Goal: Task Accomplishment & Management: Manage account settings

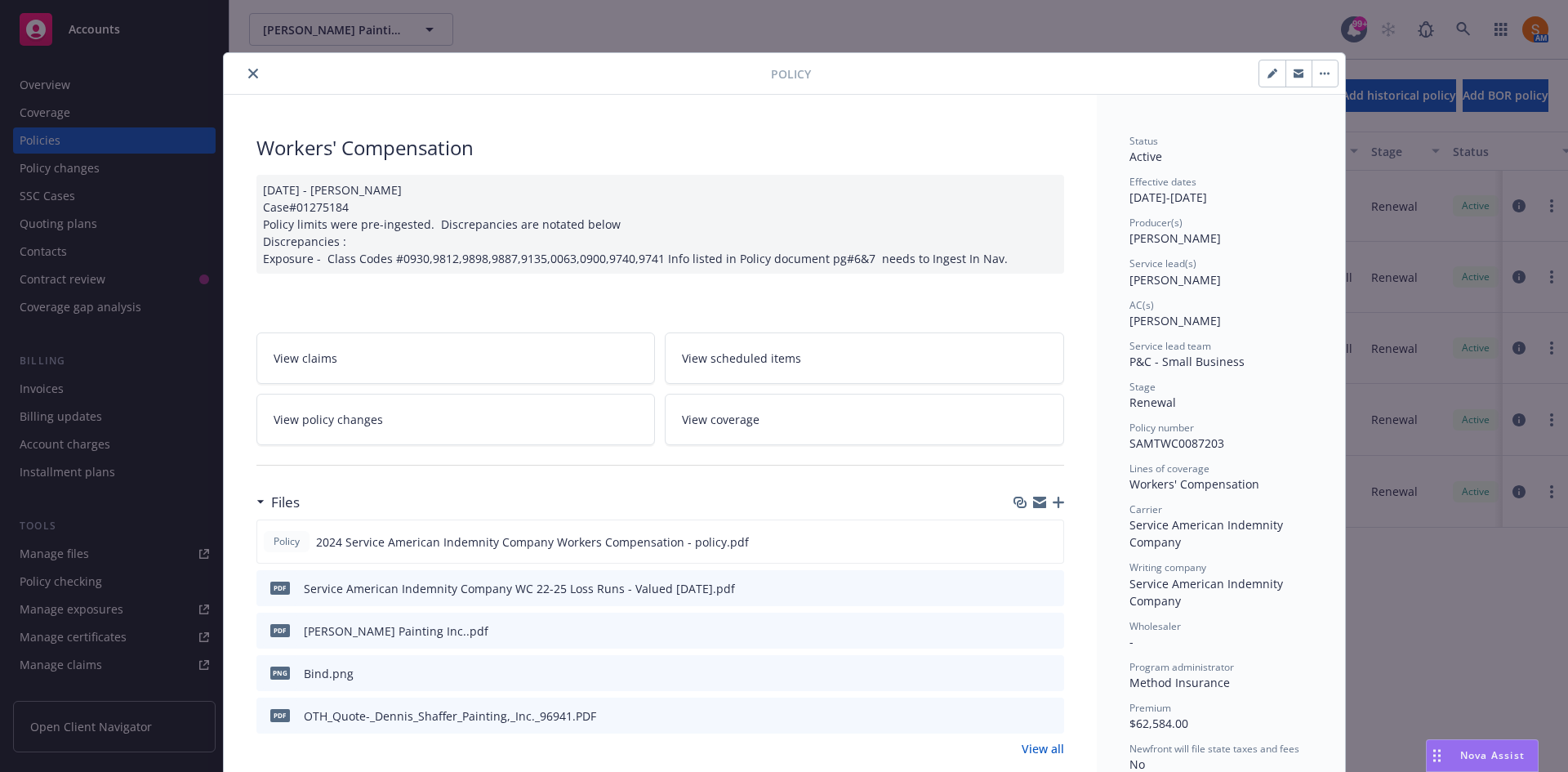
click at [252, 68] on button "close" at bounding box center [254, 74] width 20 height 20
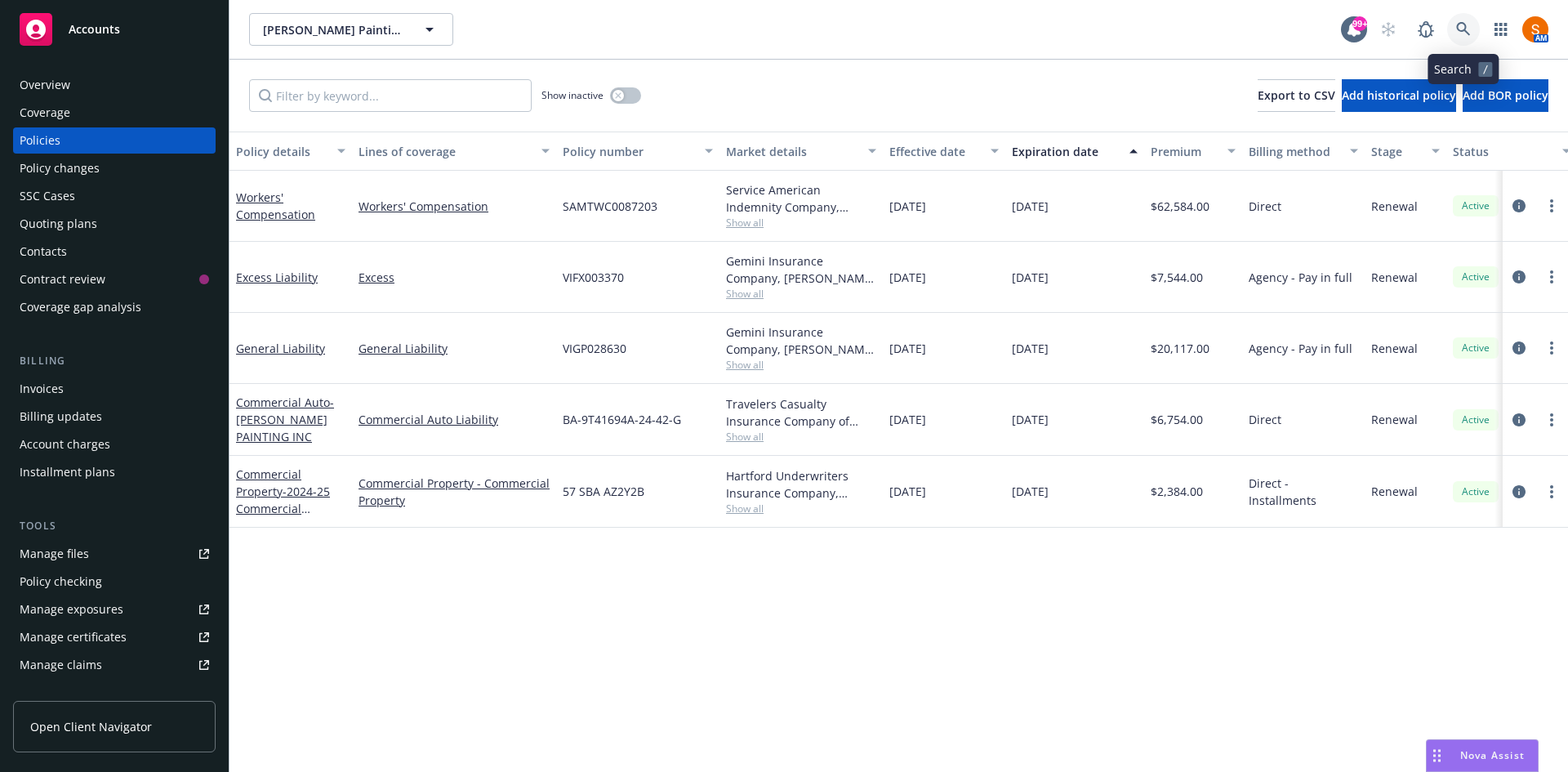
click at [1449, 30] on link at bounding box center [1463, 29] width 32 height 33
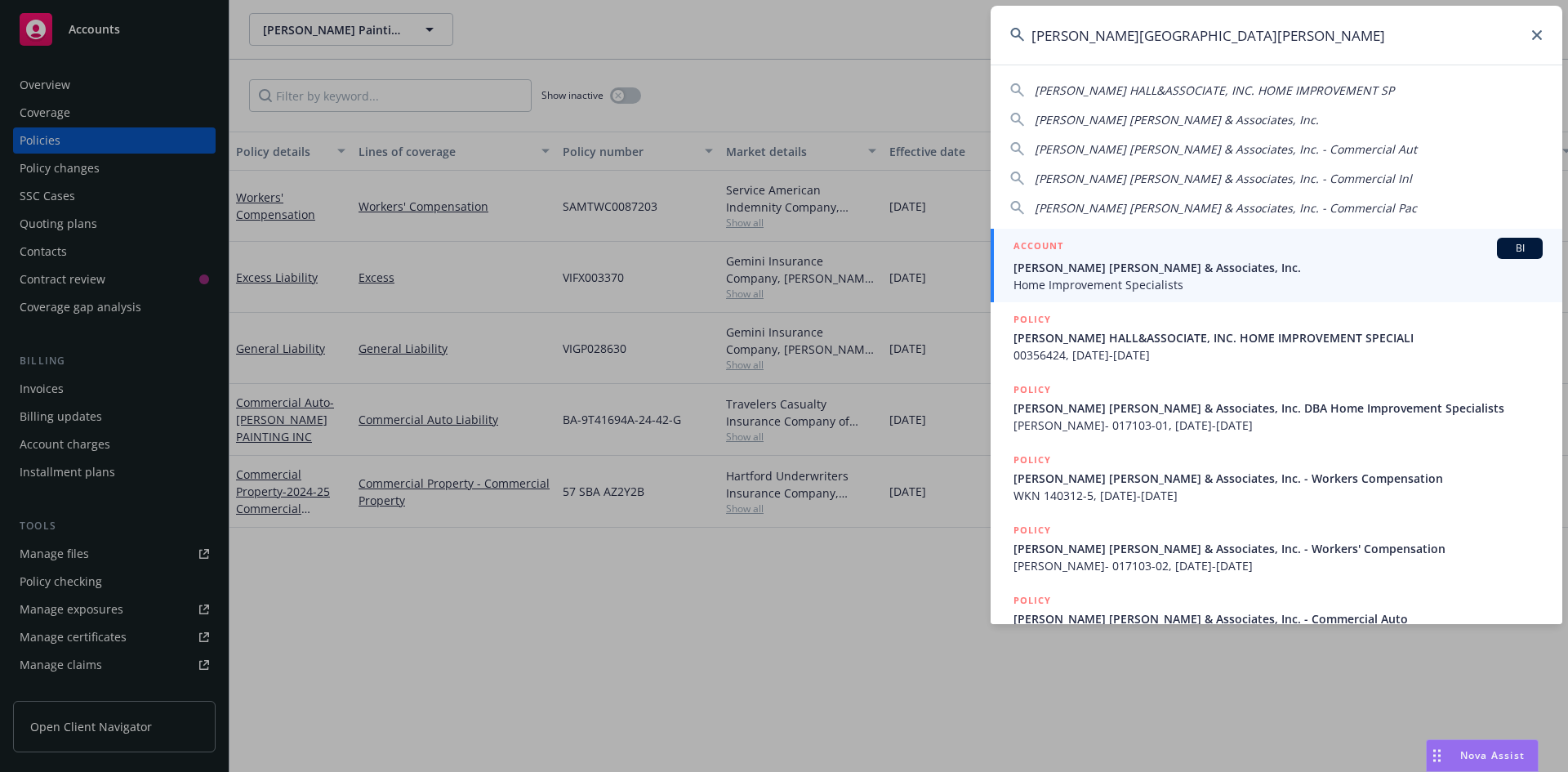
type input "[PERSON_NAME][GEOGRAPHIC_DATA][PERSON_NAME]"
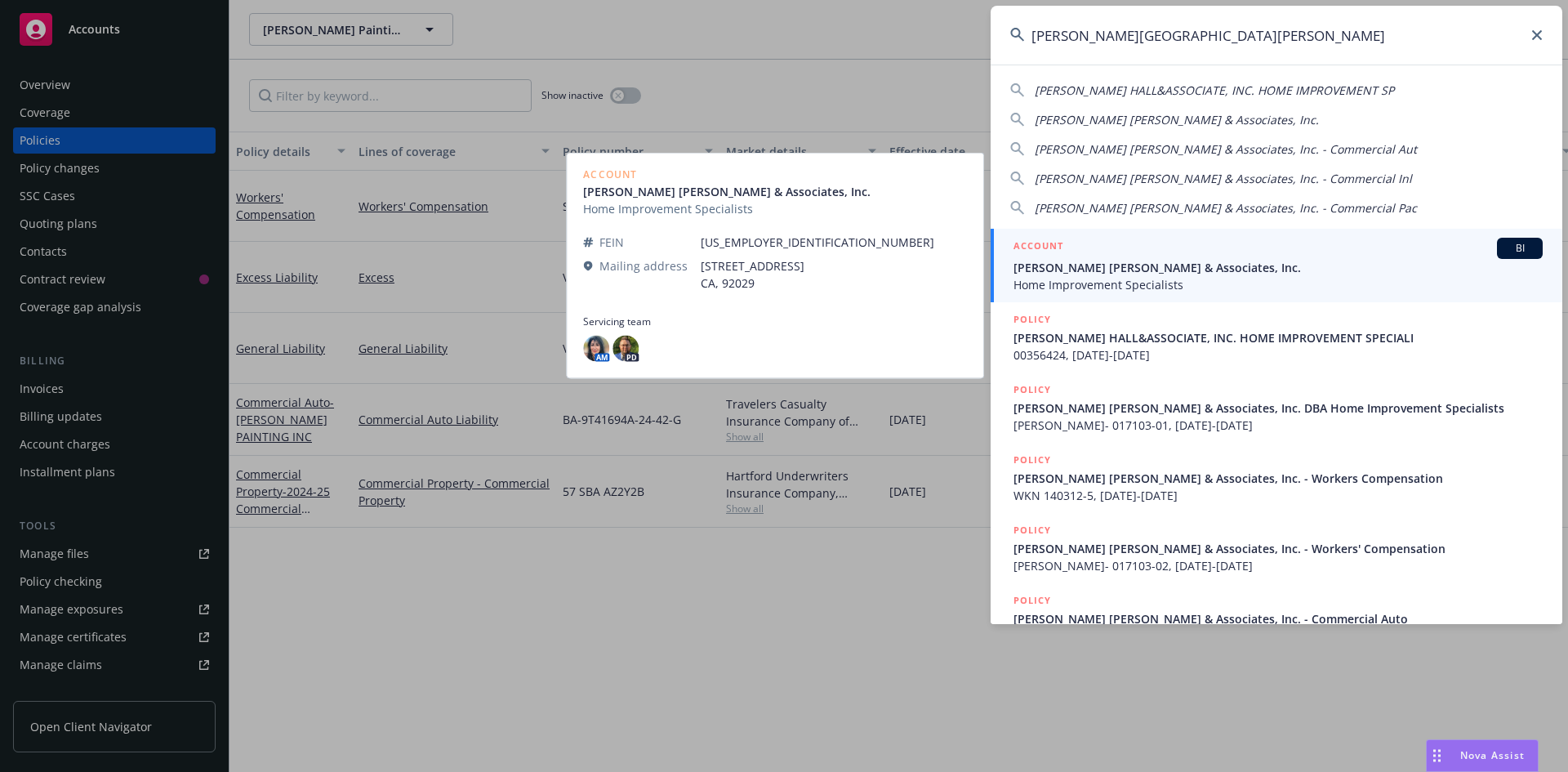
click at [1108, 278] on span "Home Improvement Specialists" at bounding box center [1277, 284] width 529 height 17
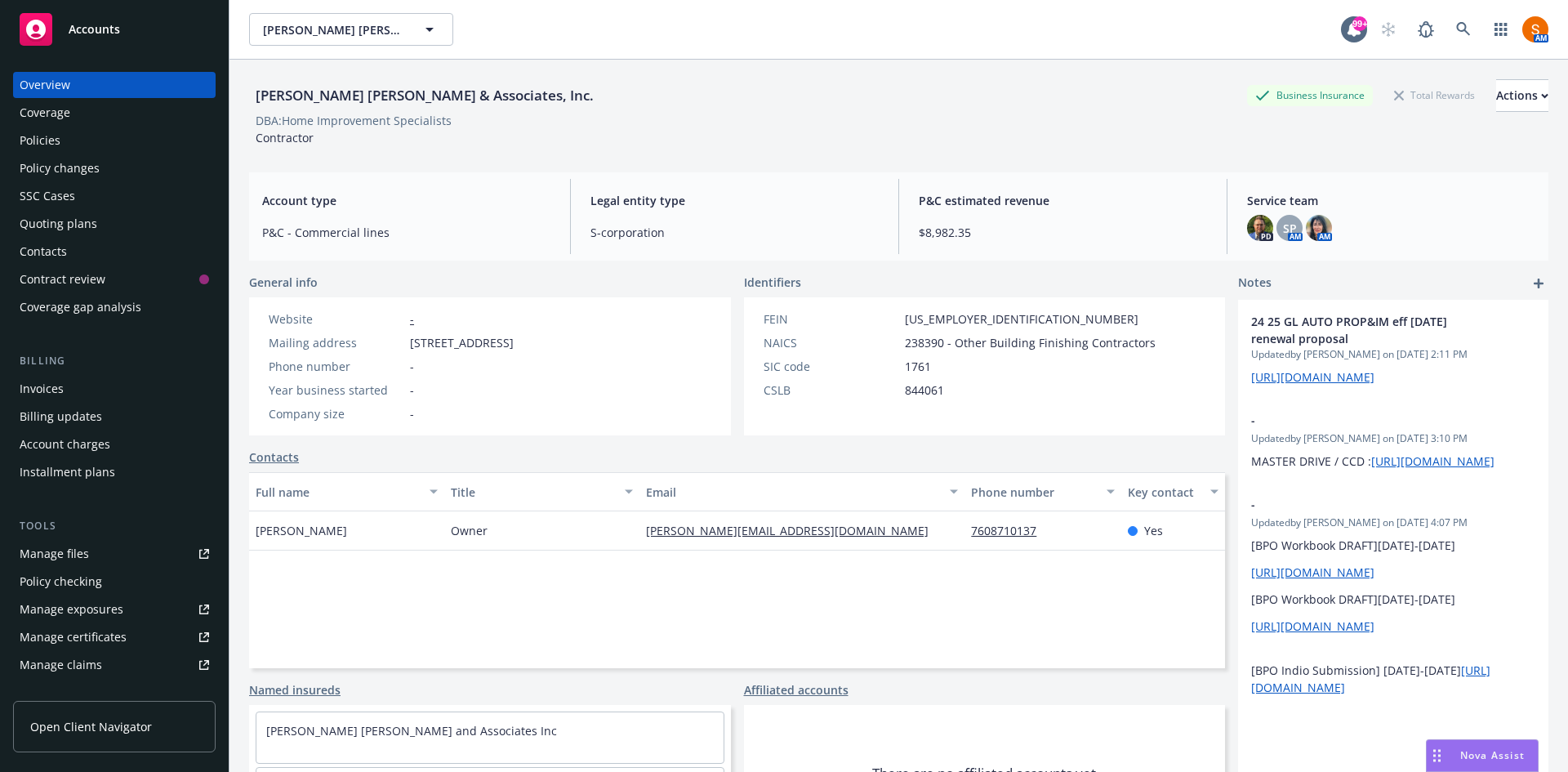
click at [92, 150] on div "Policies" at bounding box center [115, 140] width 190 height 26
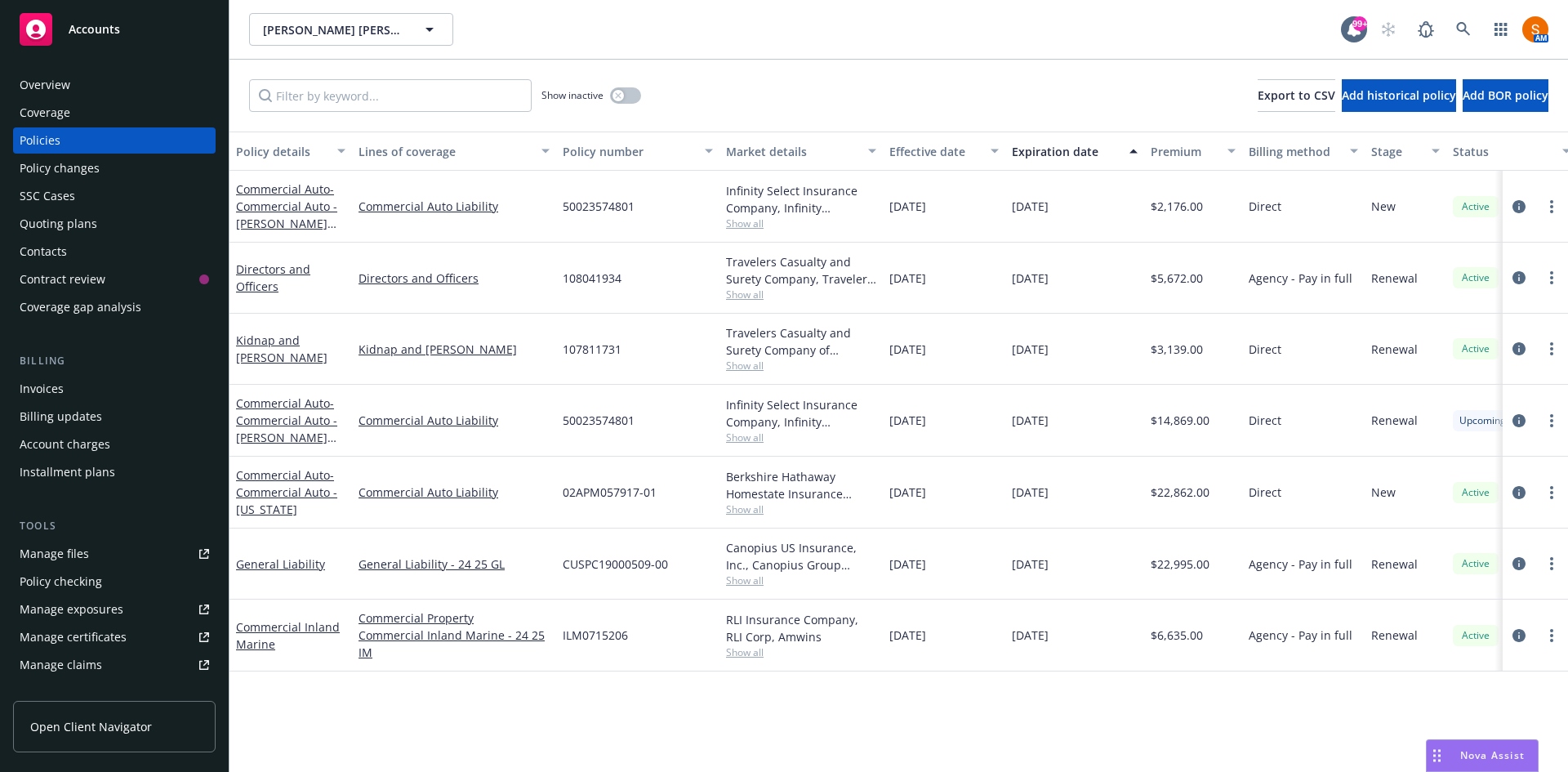
click at [1517, 502] on div at bounding box center [1535, 493] width 65 height 72
click at [1517, 497] on icon "circleInformation" at bounding box center [1518, 492] width 13 height 13
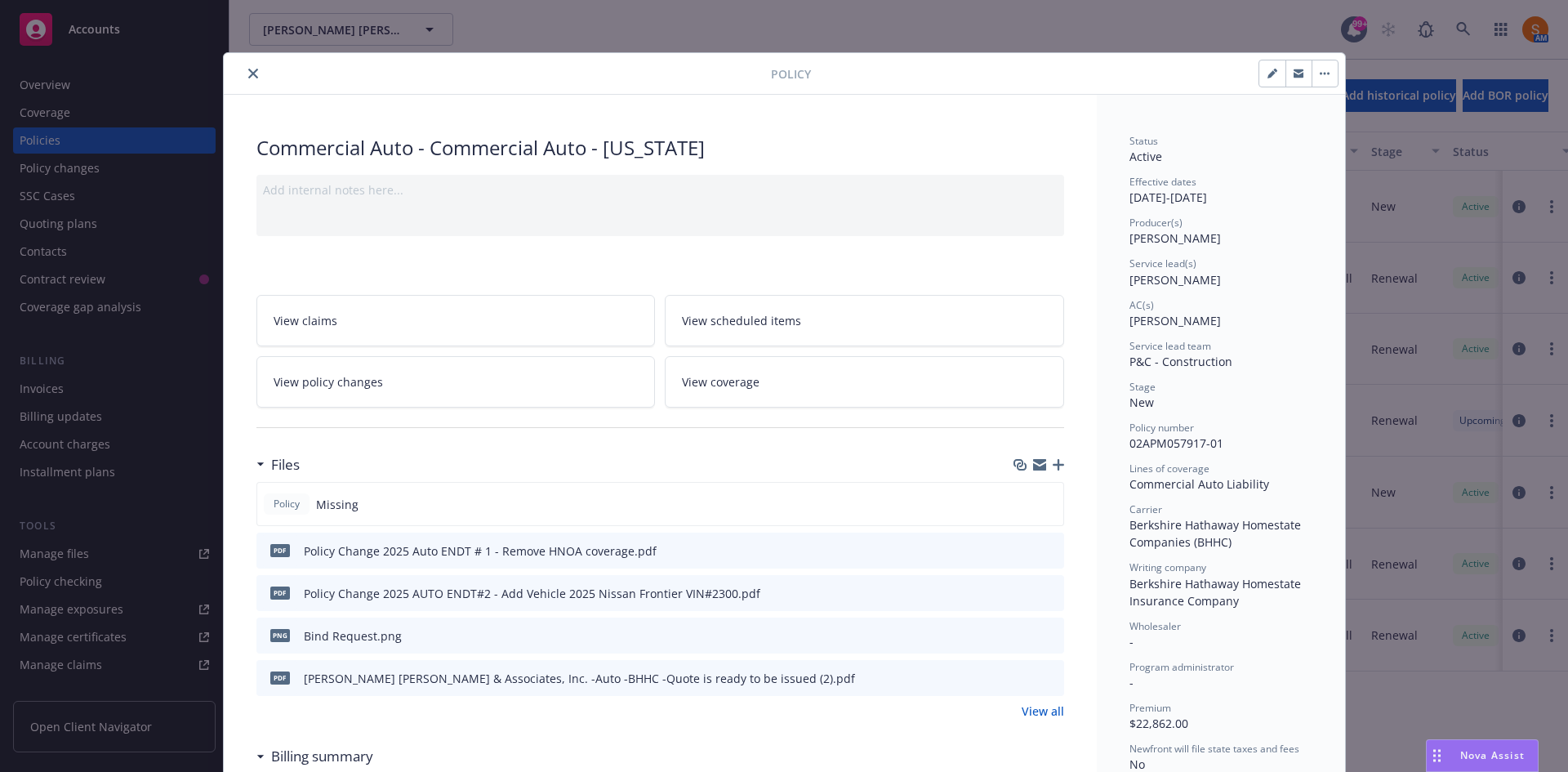
click at [244, 73] on button "close" at bounding box center [254, 74] width 20 height 20
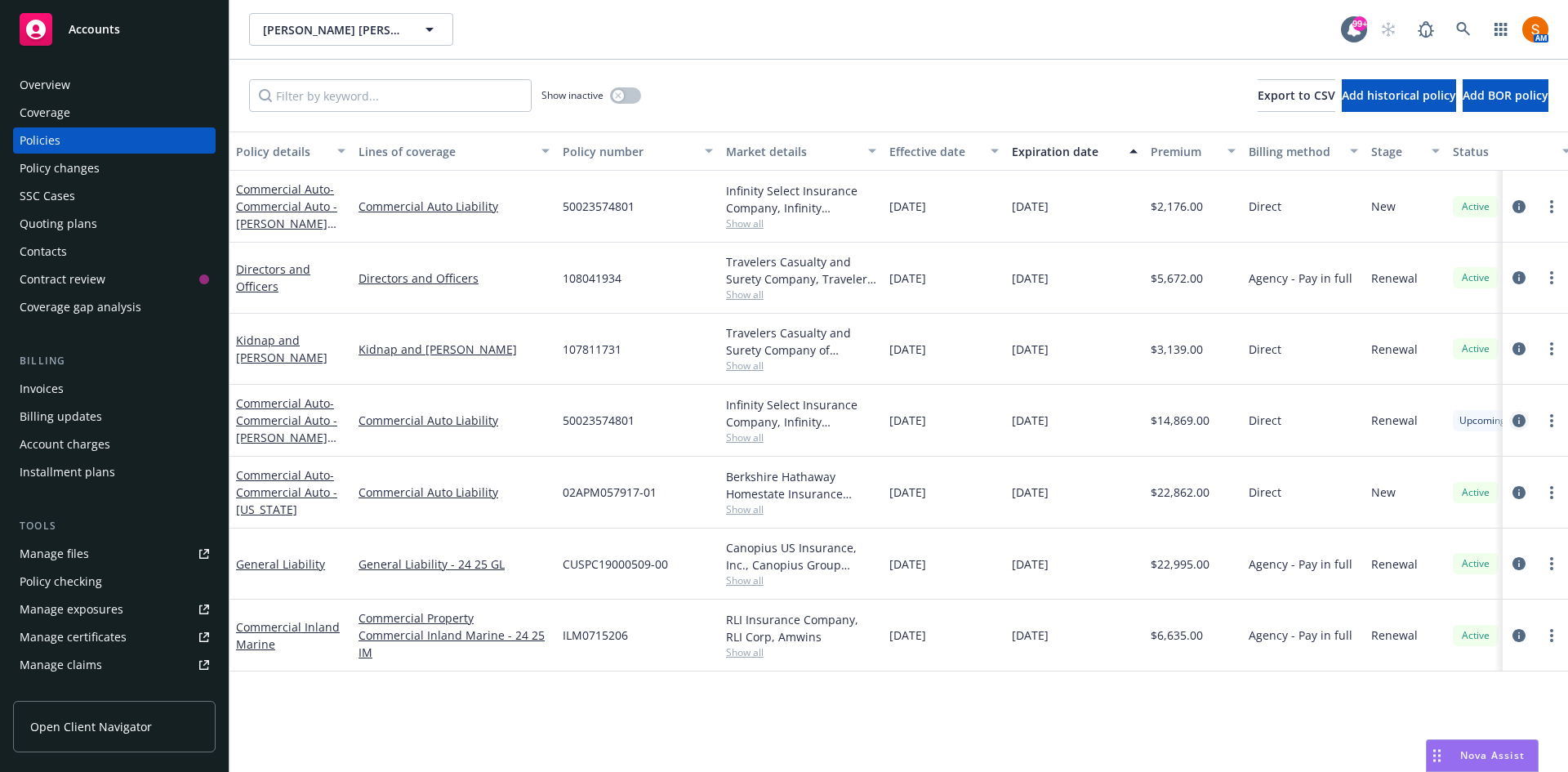
click at [1518, 423] on icon "circleInformation" at bounding box center [1518, 421] width 13 height 13
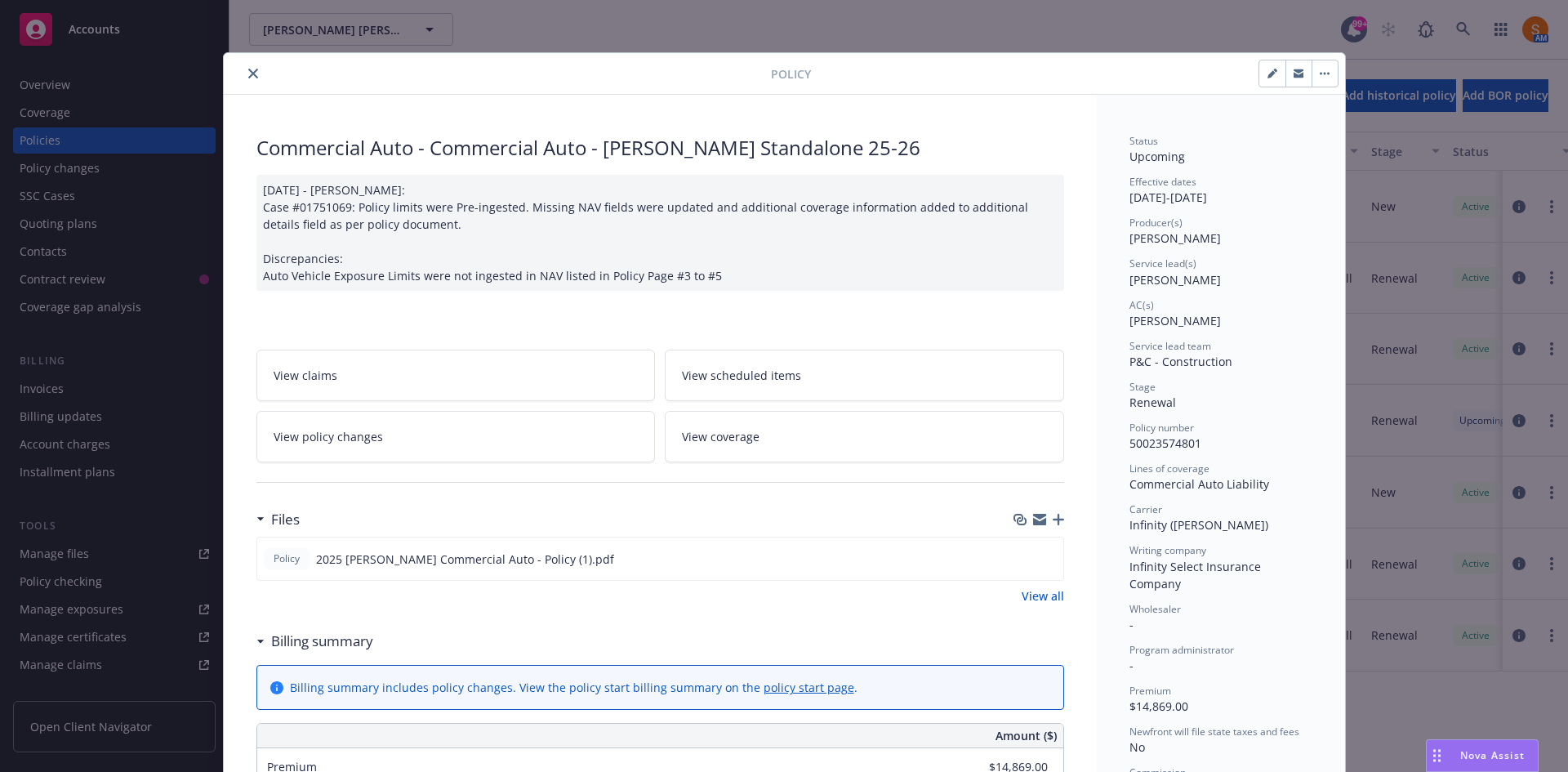
scroll to position [50, 0]
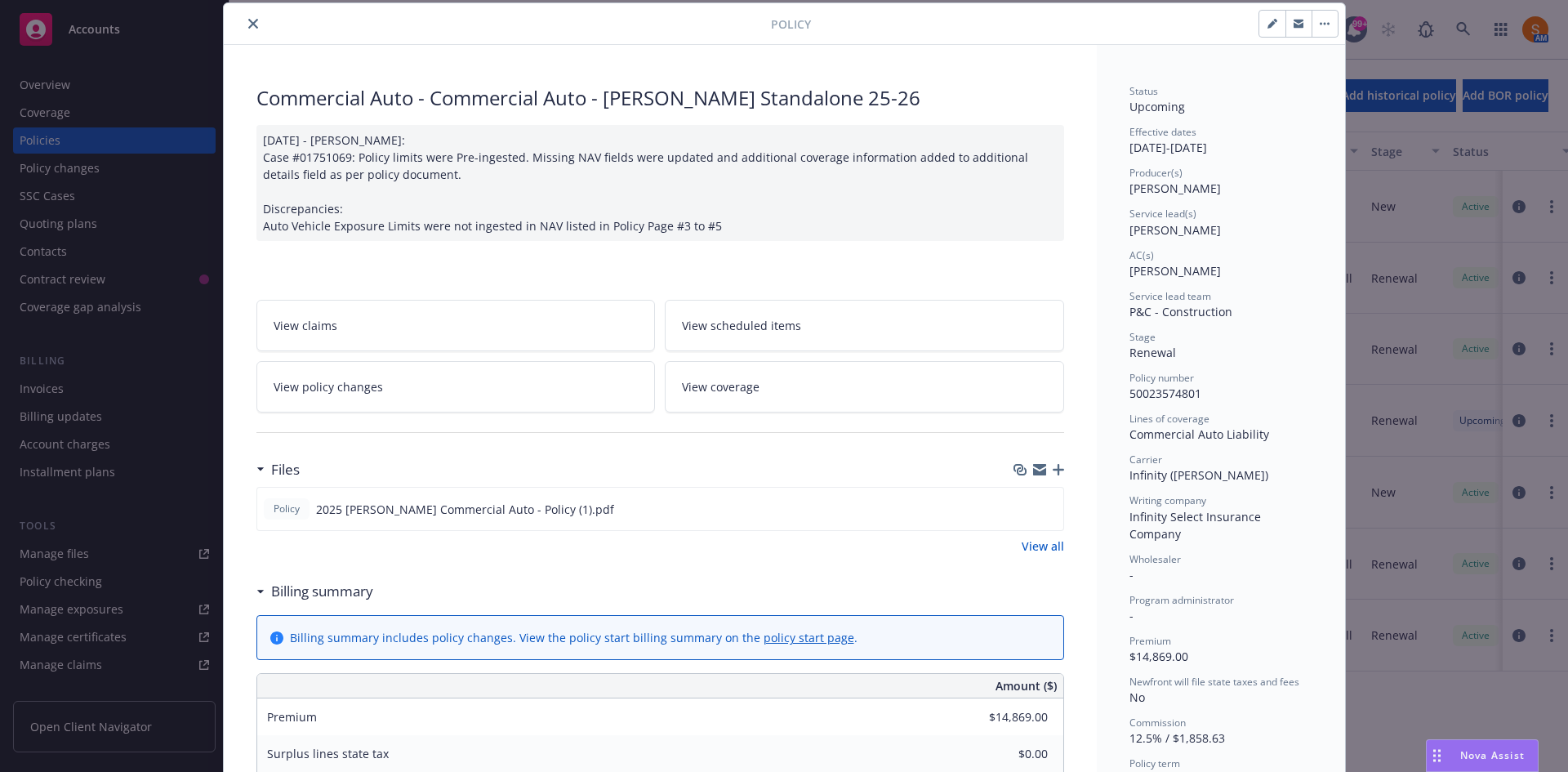
click at [251, 30] on button "close" at bounding box center [254, 23] width 20 height 20
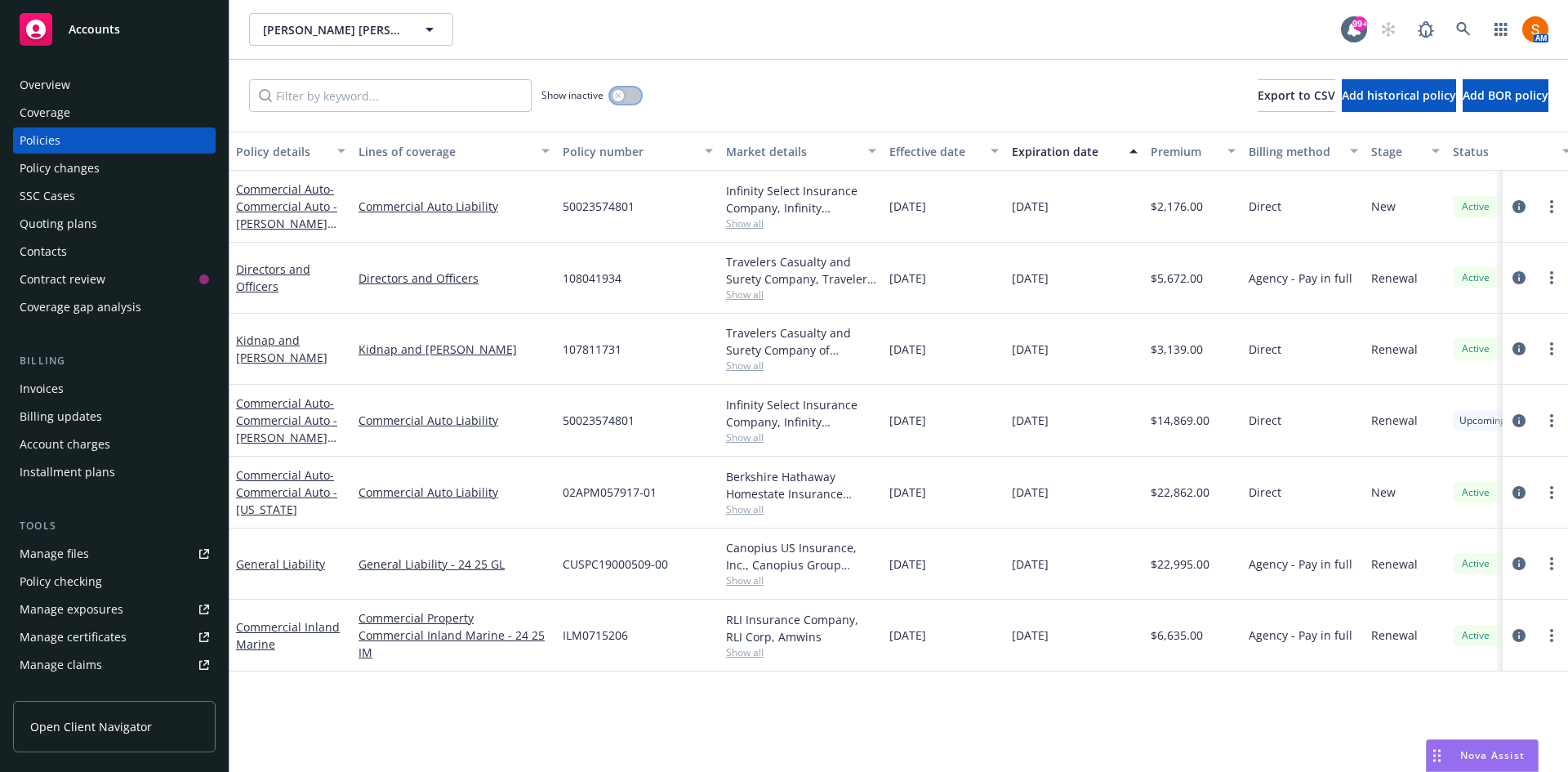
click at [626, 91] on button "button" at bounding box center [626, 96] width 31 height 16
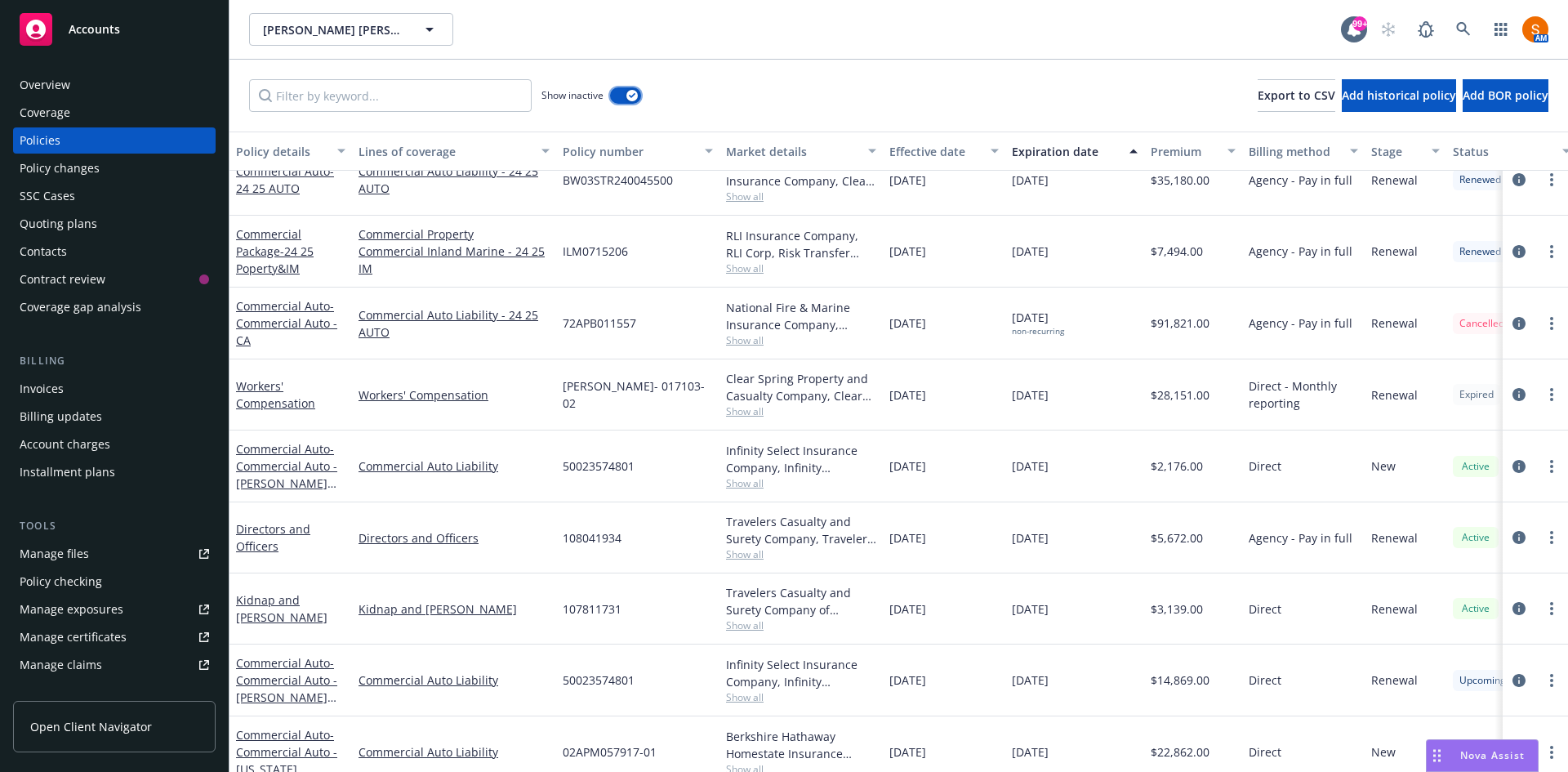
scroll to position [3328, 0]
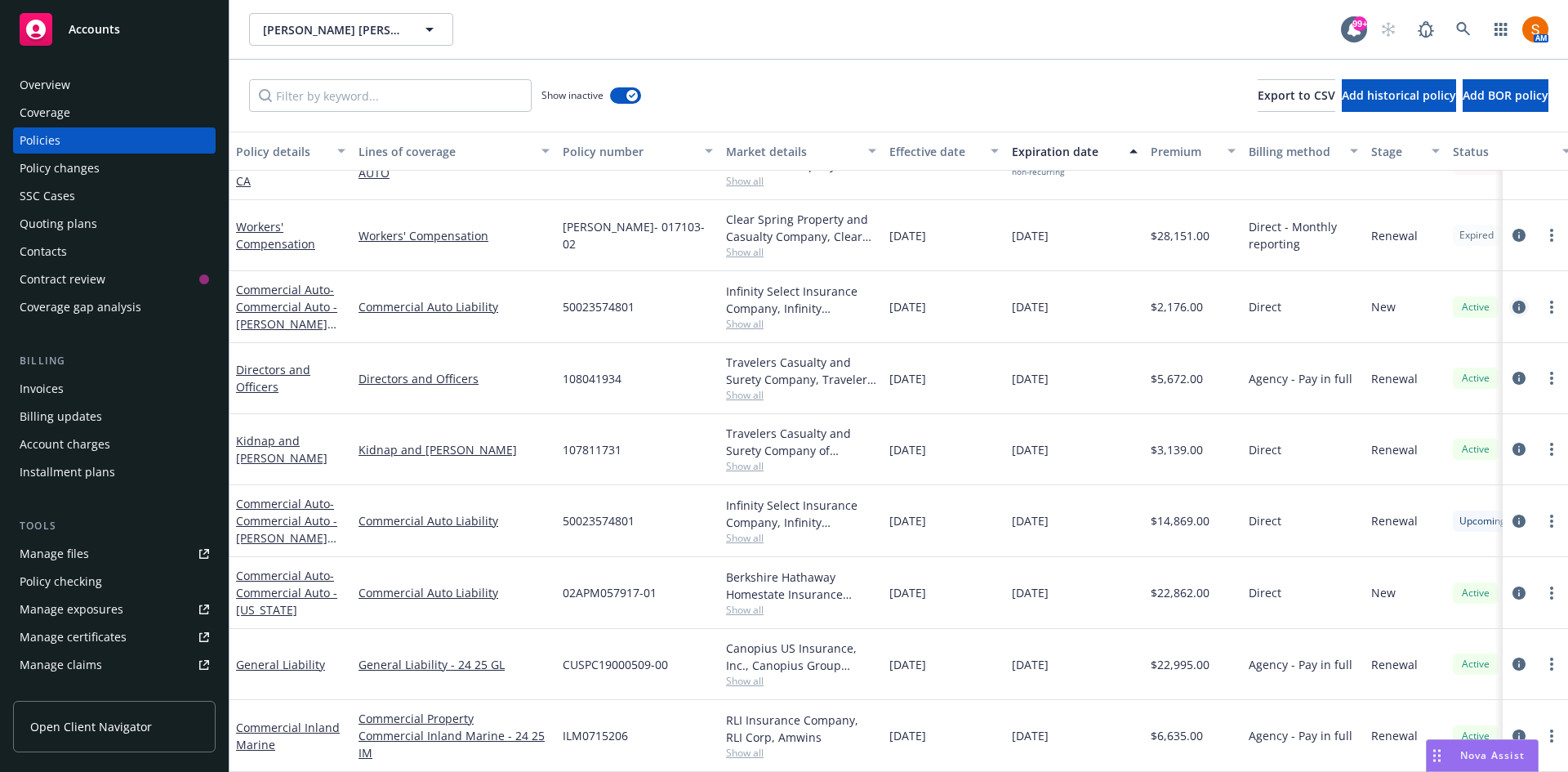
click at [1509, 303] on link "circleInformation" at bounding box center [1519, 307] width 20 height 20
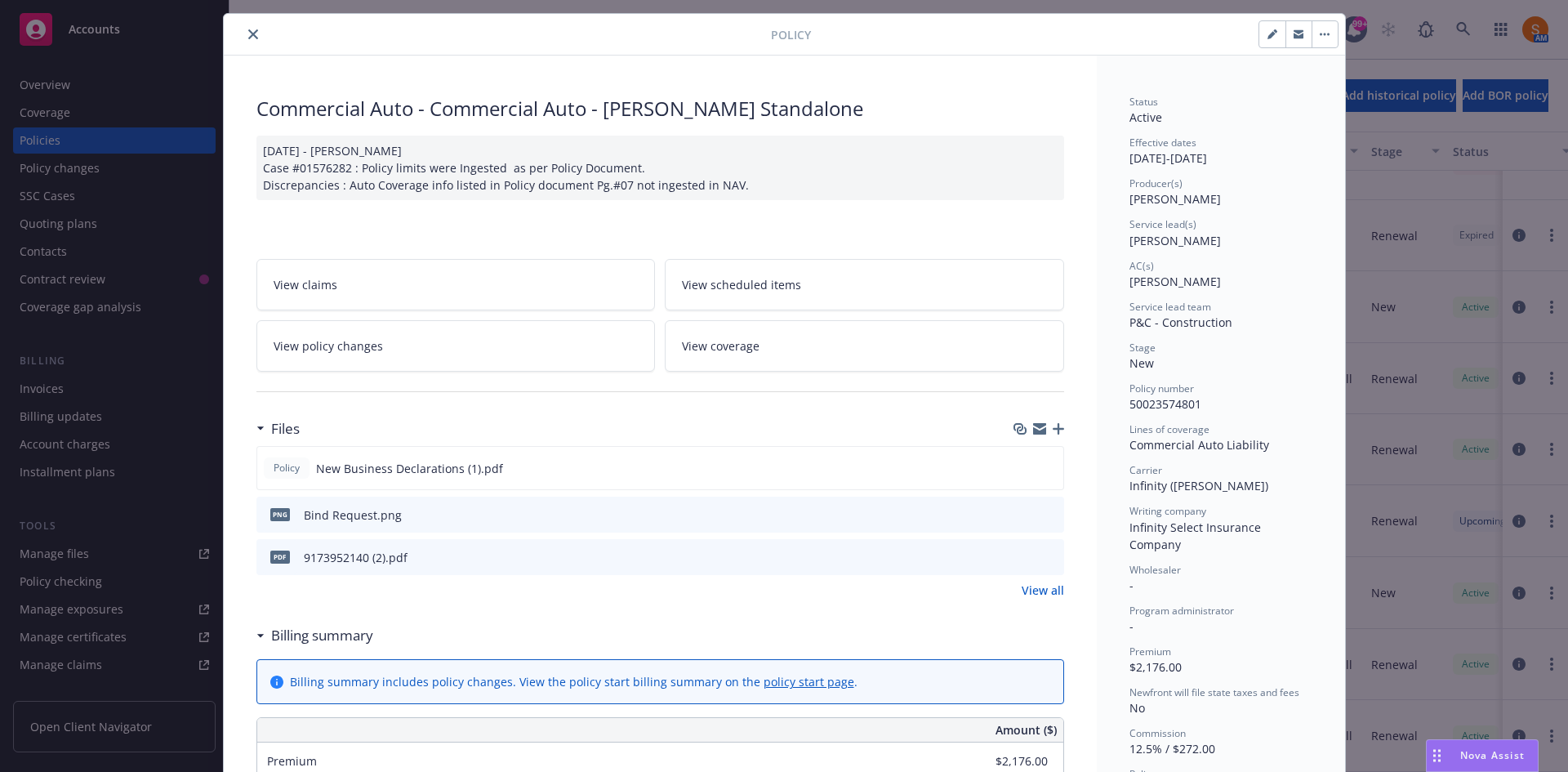
scroll to position [70, 0]
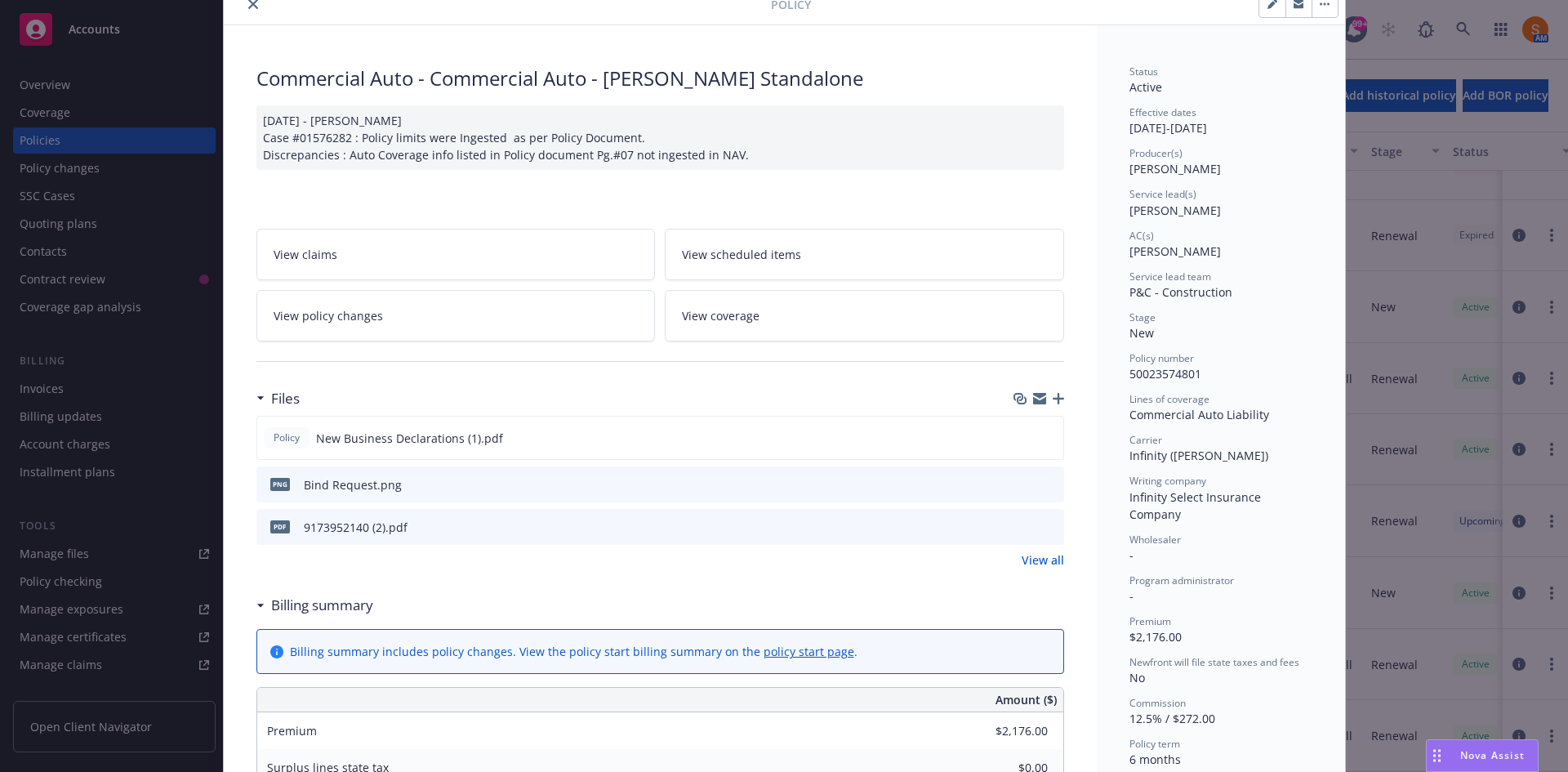
click at [1043, 533] on button at bounding box center [1050, 526] width 14 height 17
click at [1043, 530] on icon "preview file" at bounding box center [1048, 526] width 14 height 12
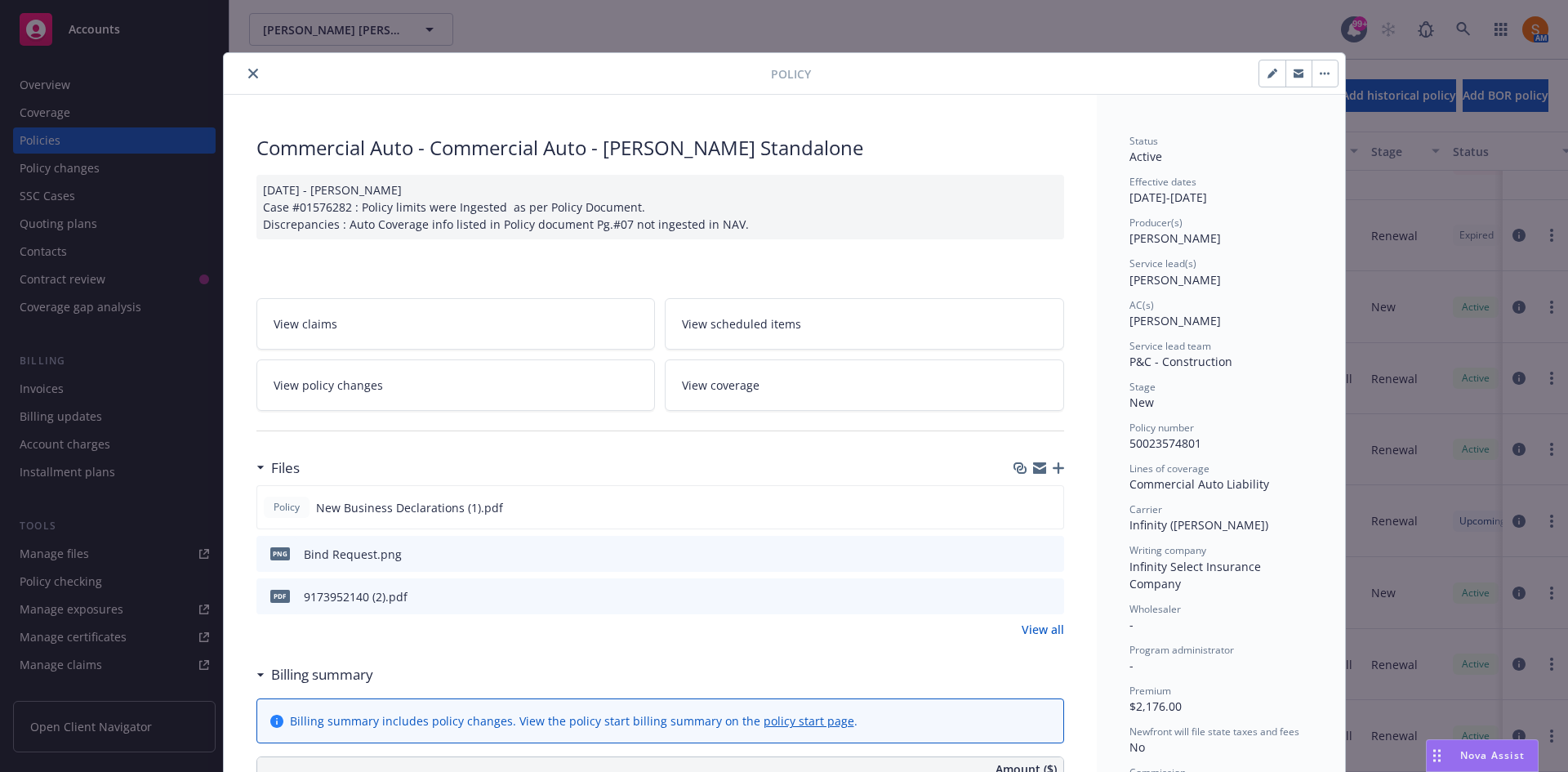
click at [248, 73] on icon "close" at bounding box center [253, 73] width 10 height 10
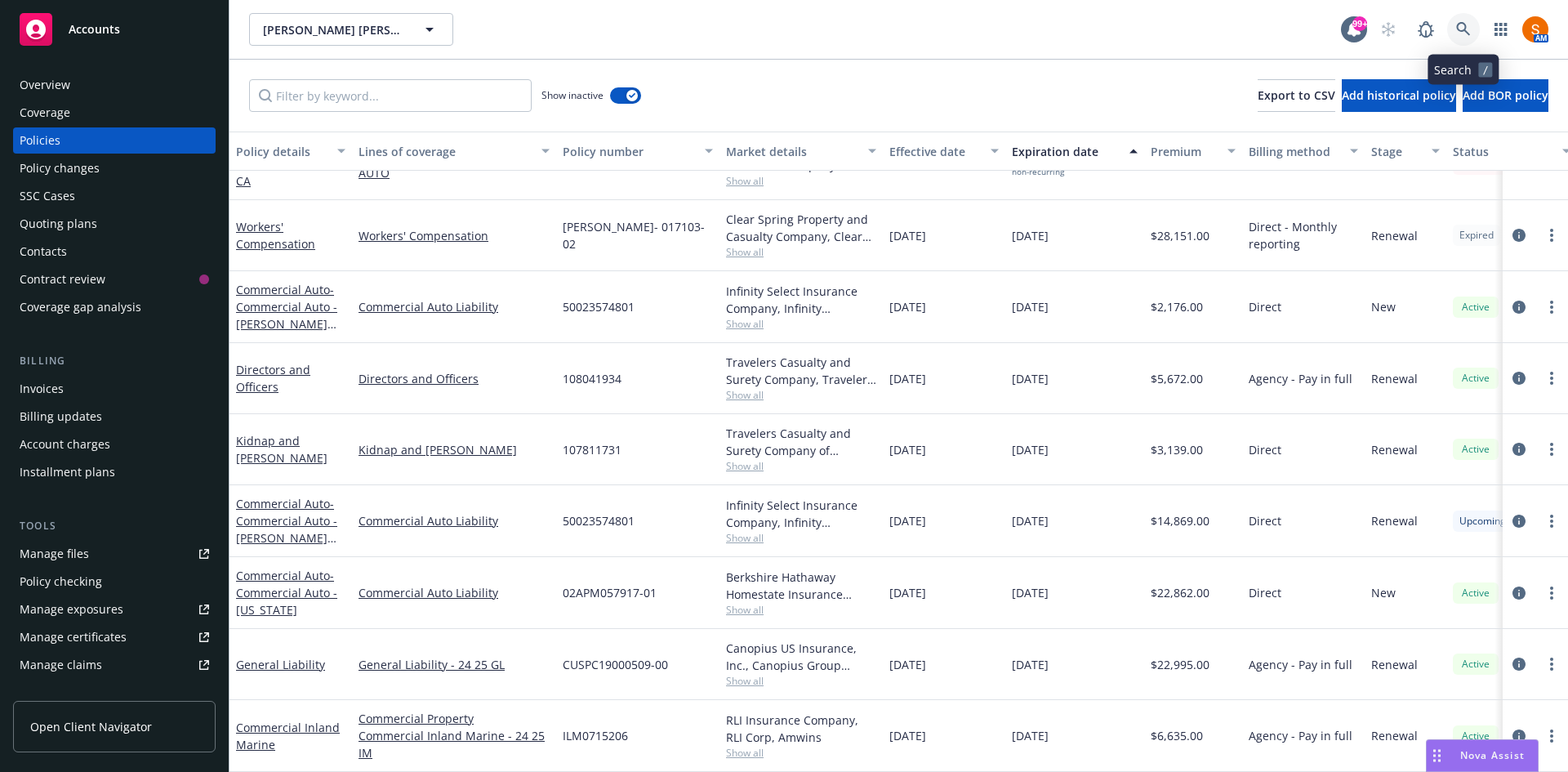
click at [1466, 32] on icon at bounding box center [1462, 28] width 14 height 14
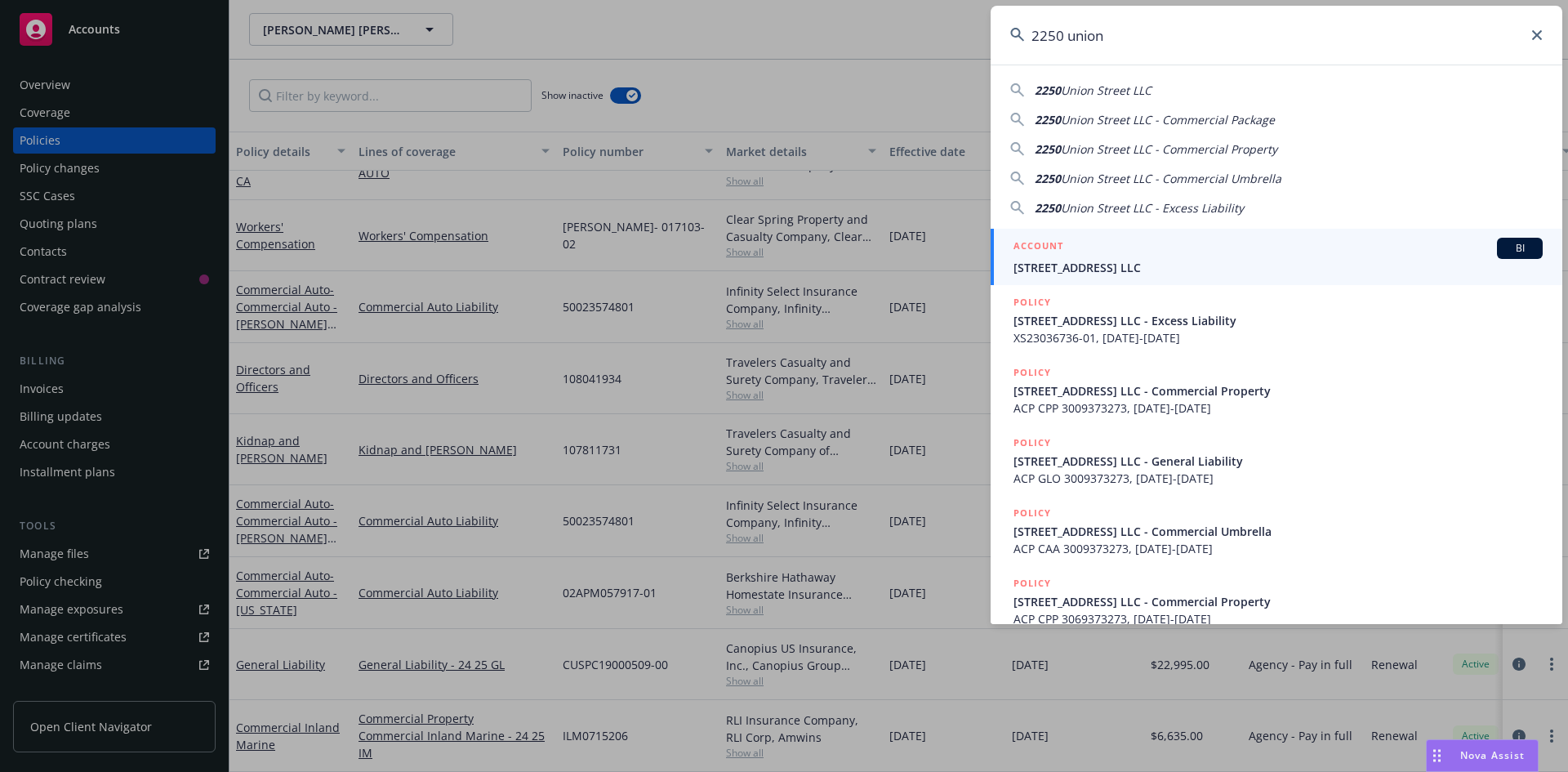
type input "2250 union"
click at [1153, 274] on span "[STREET_ADDRESS] LLC" at bounding box center [1277, 267] width 529 height 17
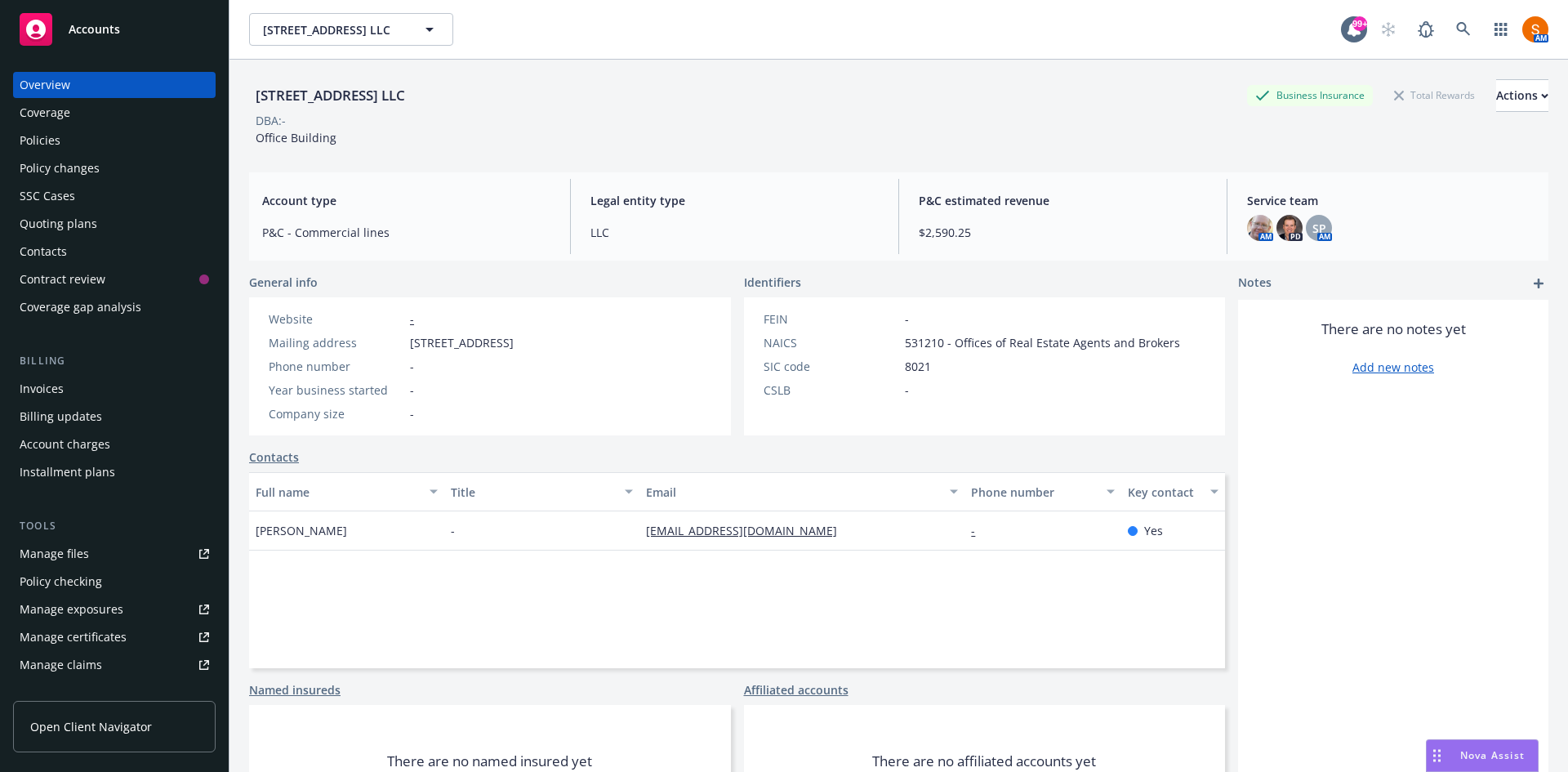
click at [81, 139] on div "Policies" at bounding box center [115, 140] width 190 height 26
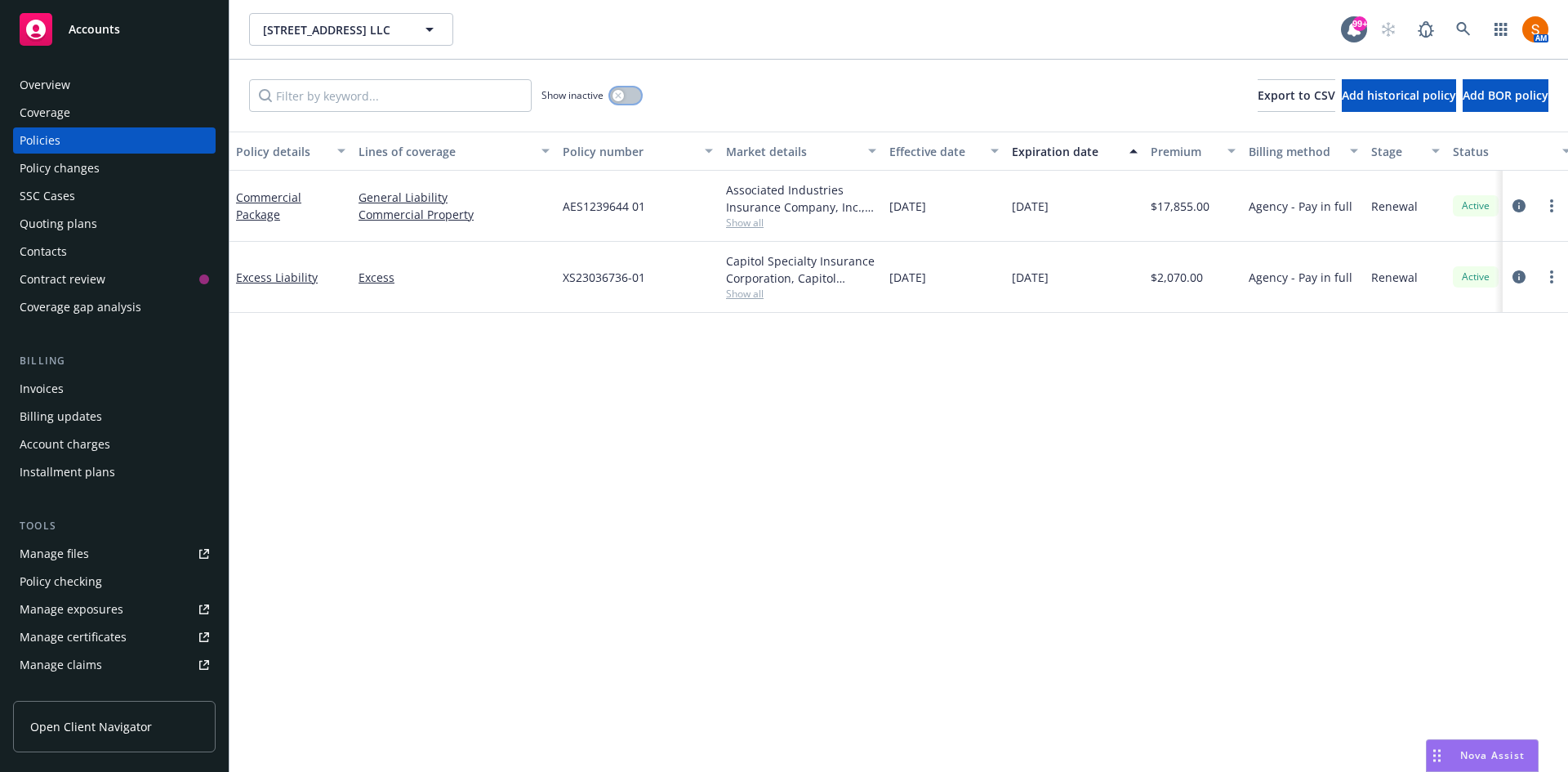
click at [628, 90] on button "button" at bounding box center [626, 96] width 31 height 16
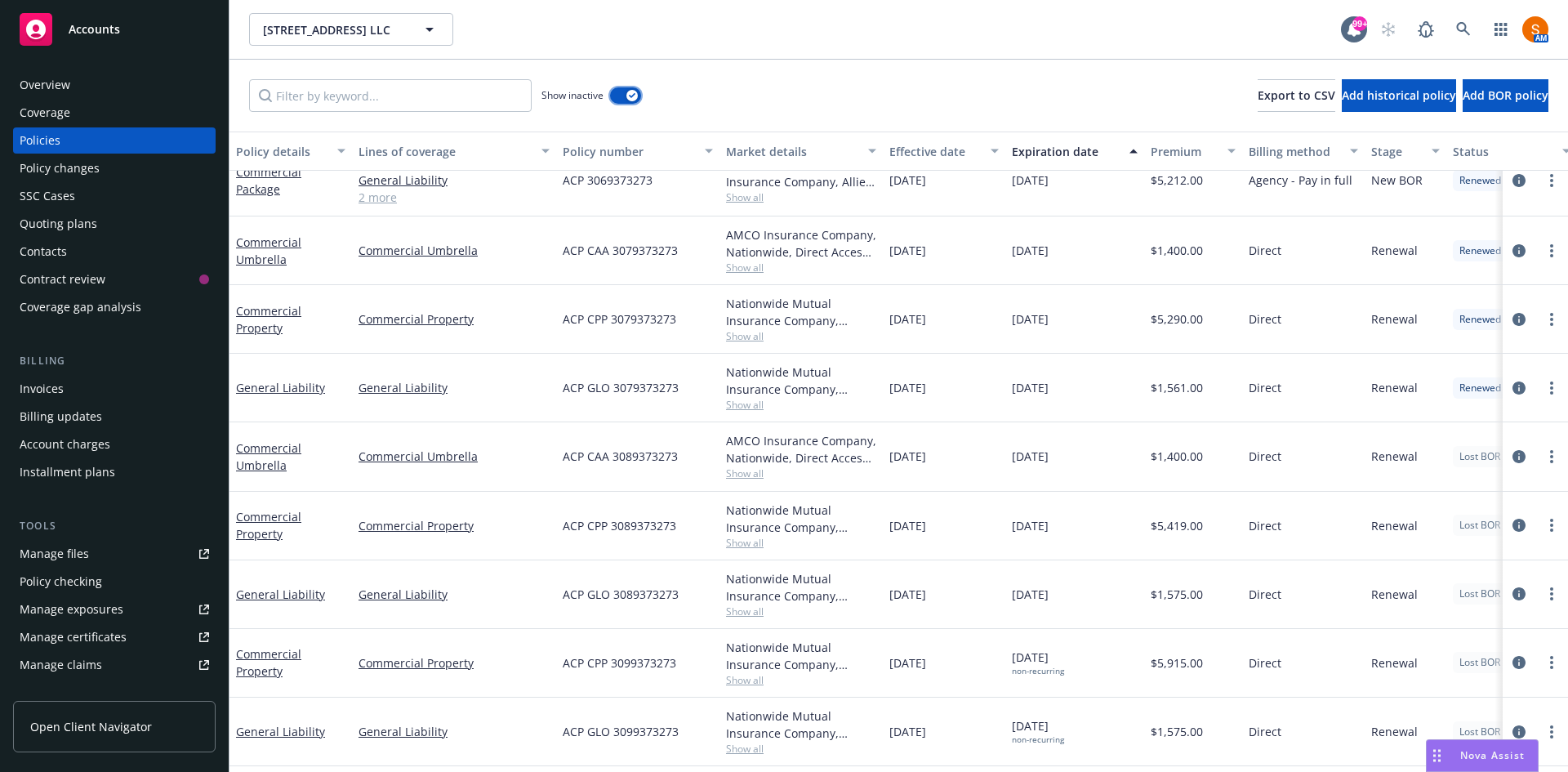
scroll to position [163, 0]
click at [637, 449] on span "ACP CAA 3089373273" at bounding box center [620, 455] width 116 height 17
copy span "ACP CAA 3089373273"
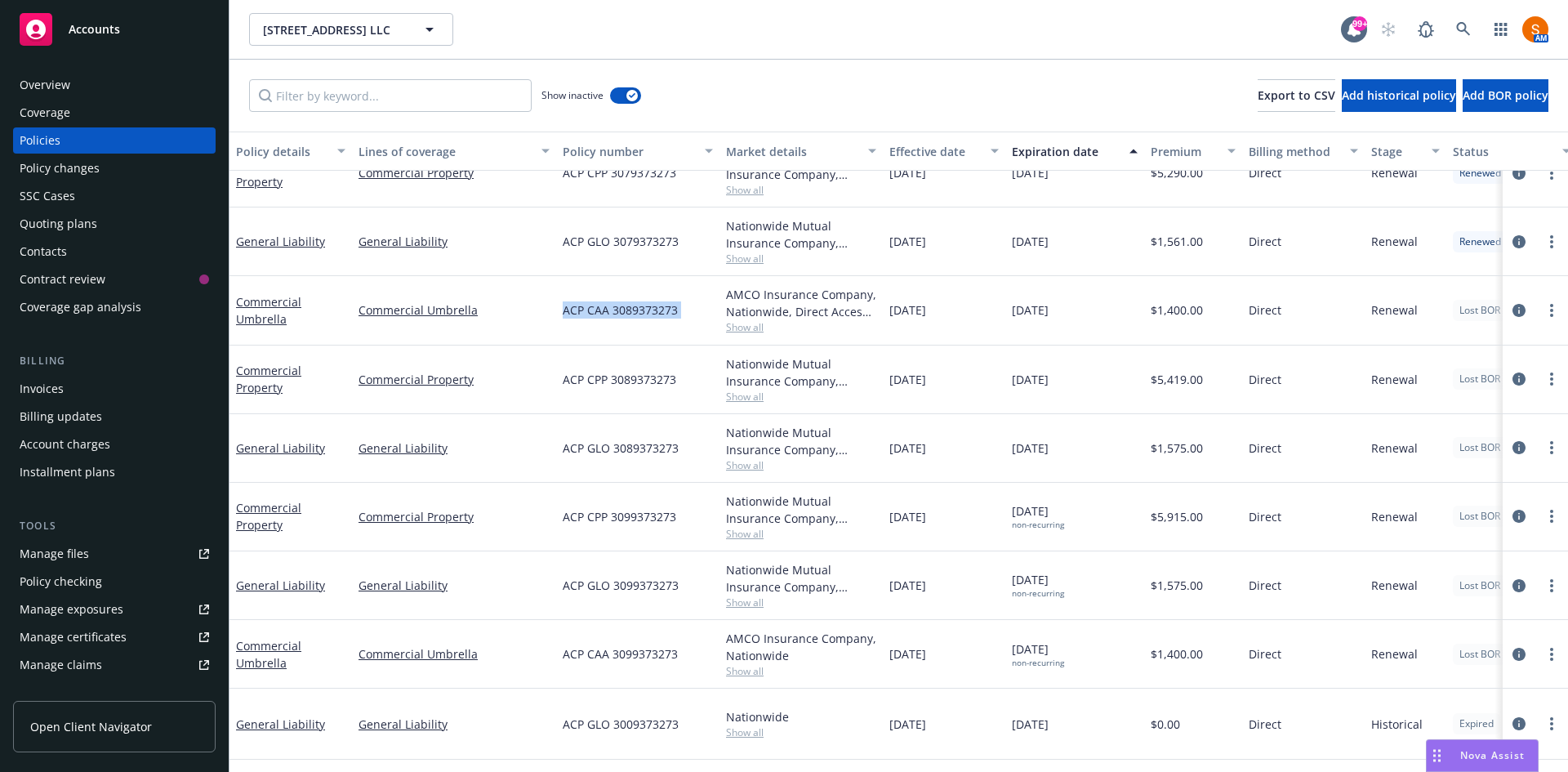
scroll to position [309, 0]
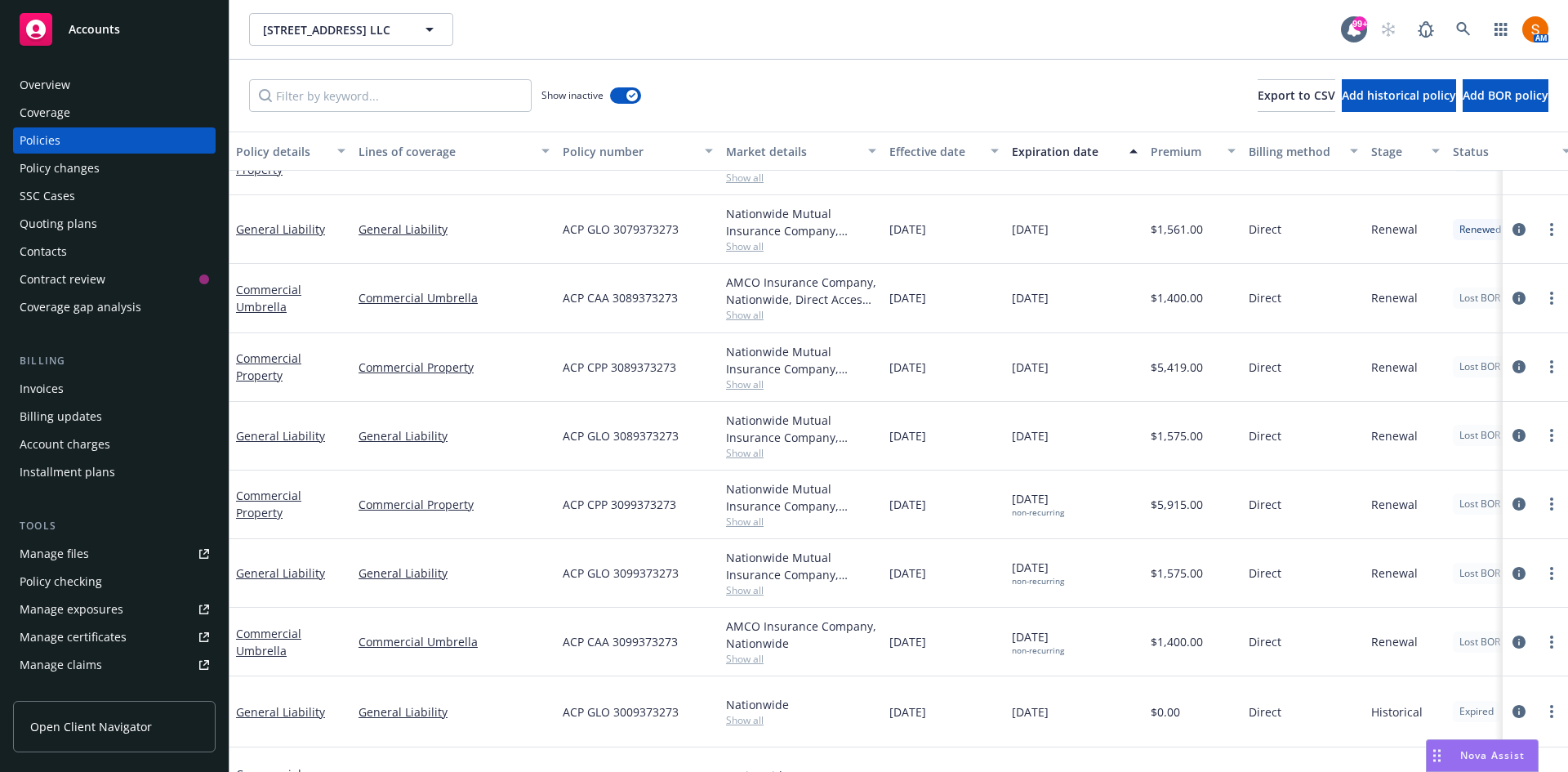
click at [630, 642] on span "ACP CAA 3099373273" at bounding box center [620, 641] width 116 height 17
copy span "ACP CAA 3099373273"
click at [1459, 26] on icon at bounding box center [1463, 29] width 14 height 14
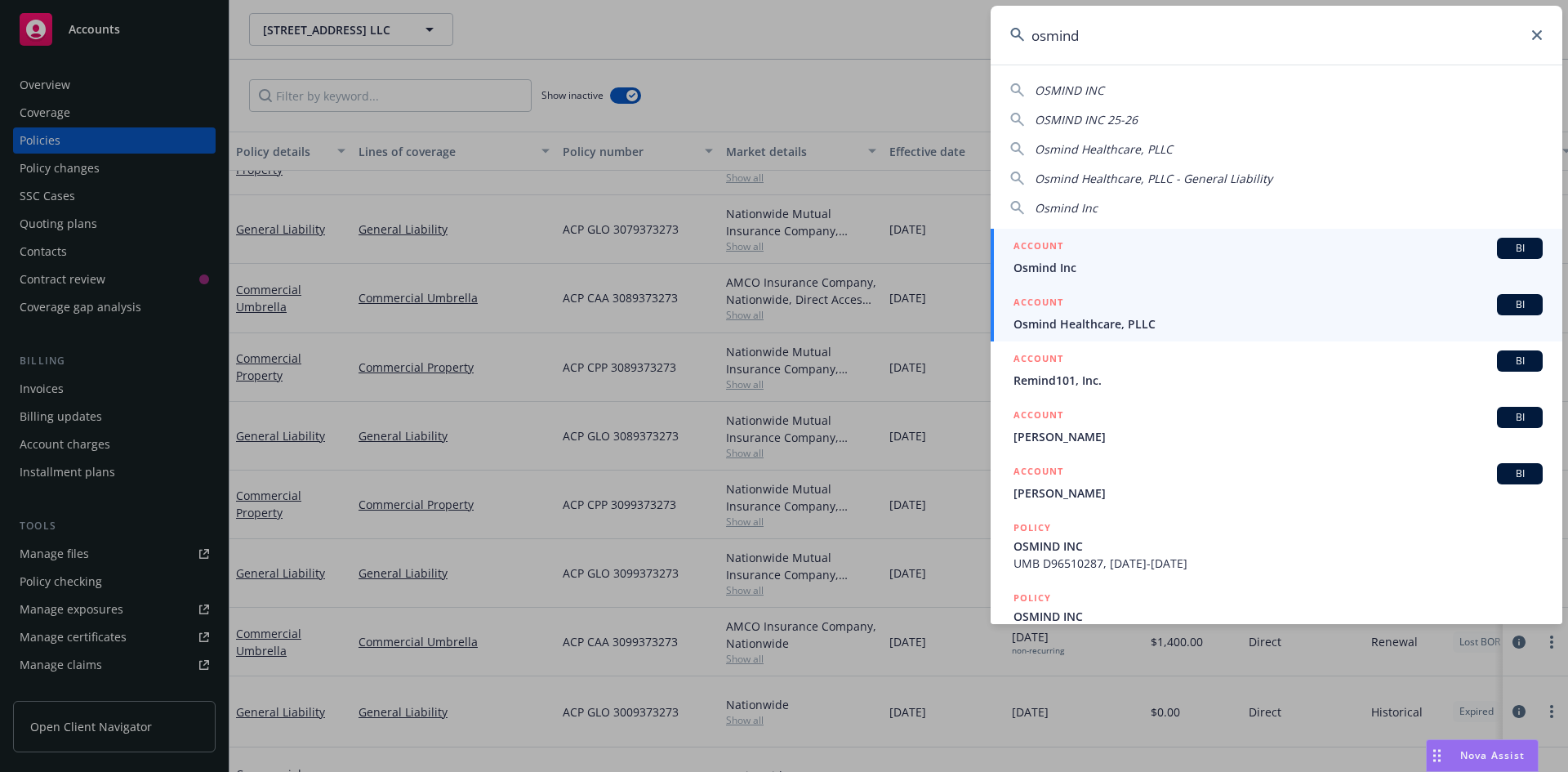
type input "osmind"
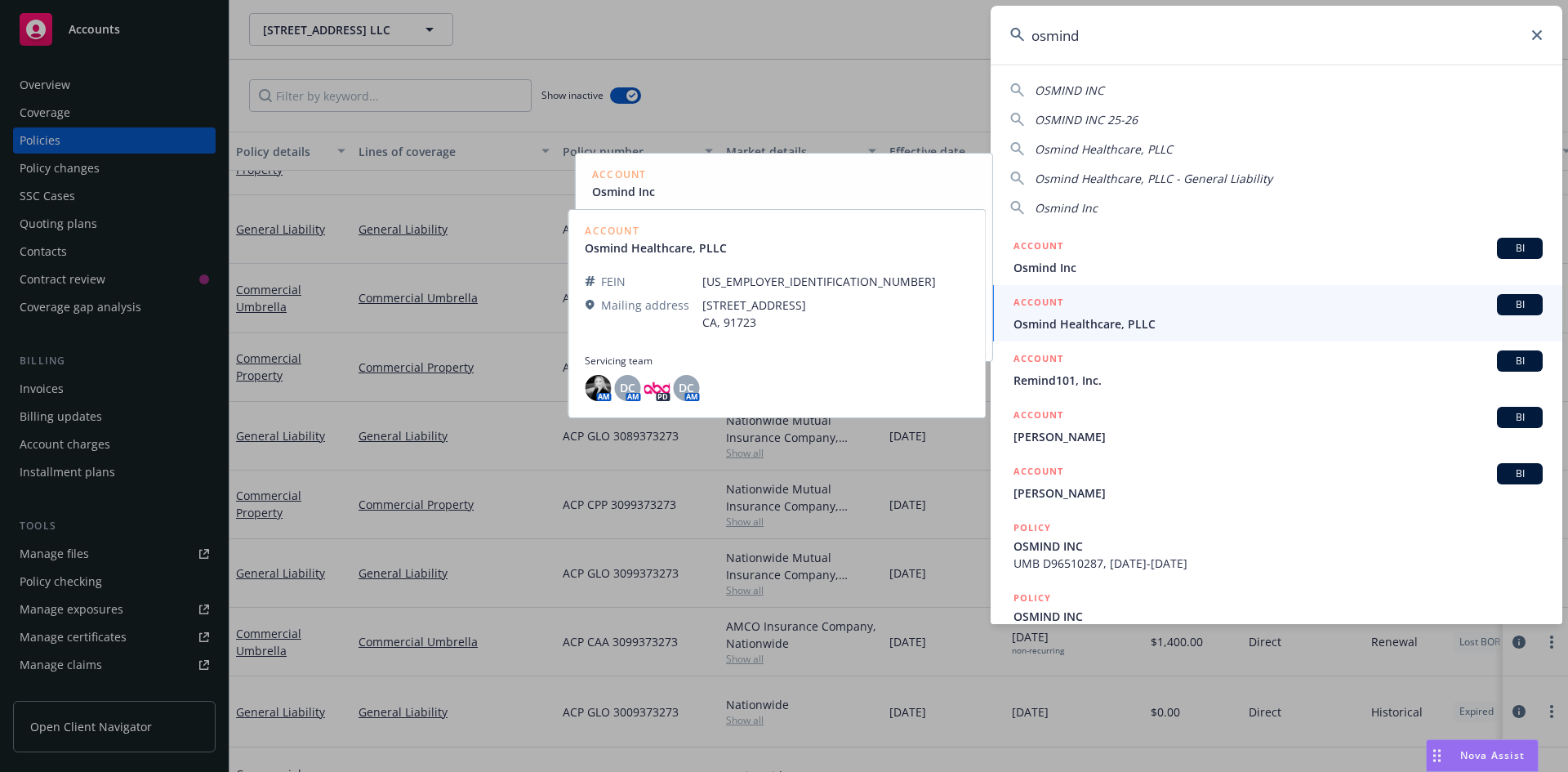
click at [1092, 318] on span "Osmind Healthcare, PLLC" at bounding box center [1277, 323] width 529 height 17
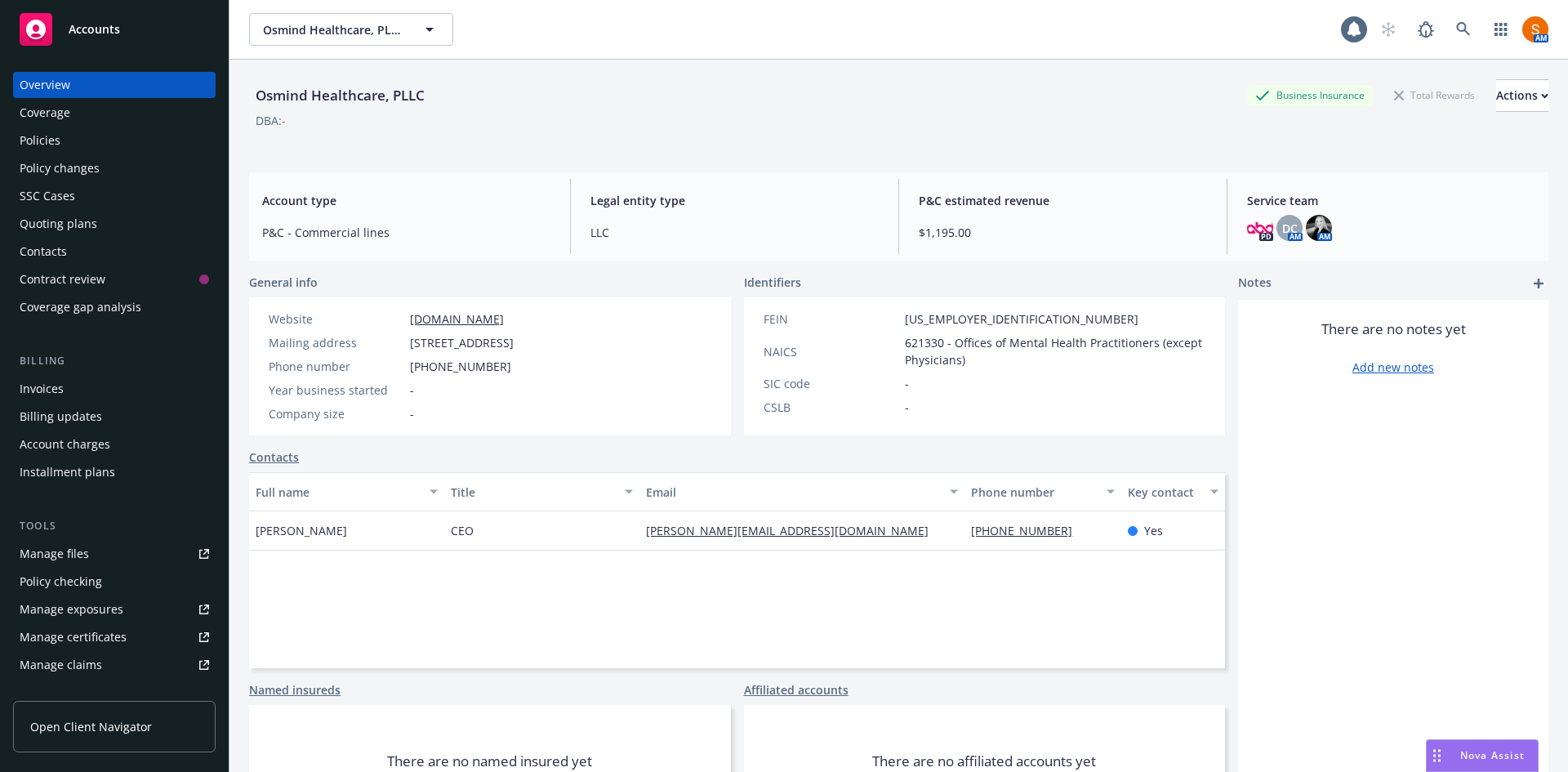
click at [123, 149] on div "Policies" at bounding box center [115, 140] width 190 height 26
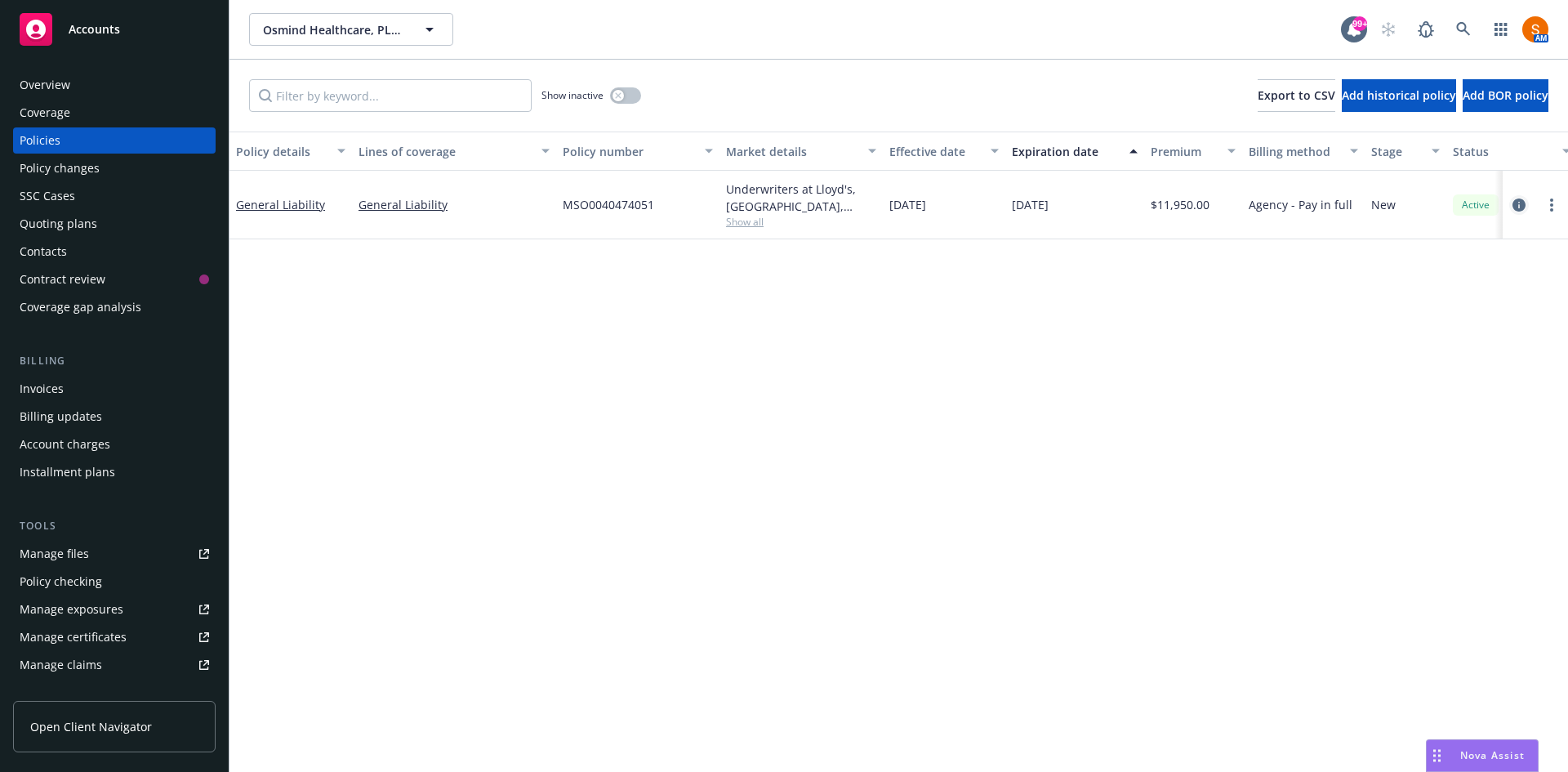
click at [1517, 206] on icon "circleInformation" at bounding box center [1518, 205] width 13 height 13
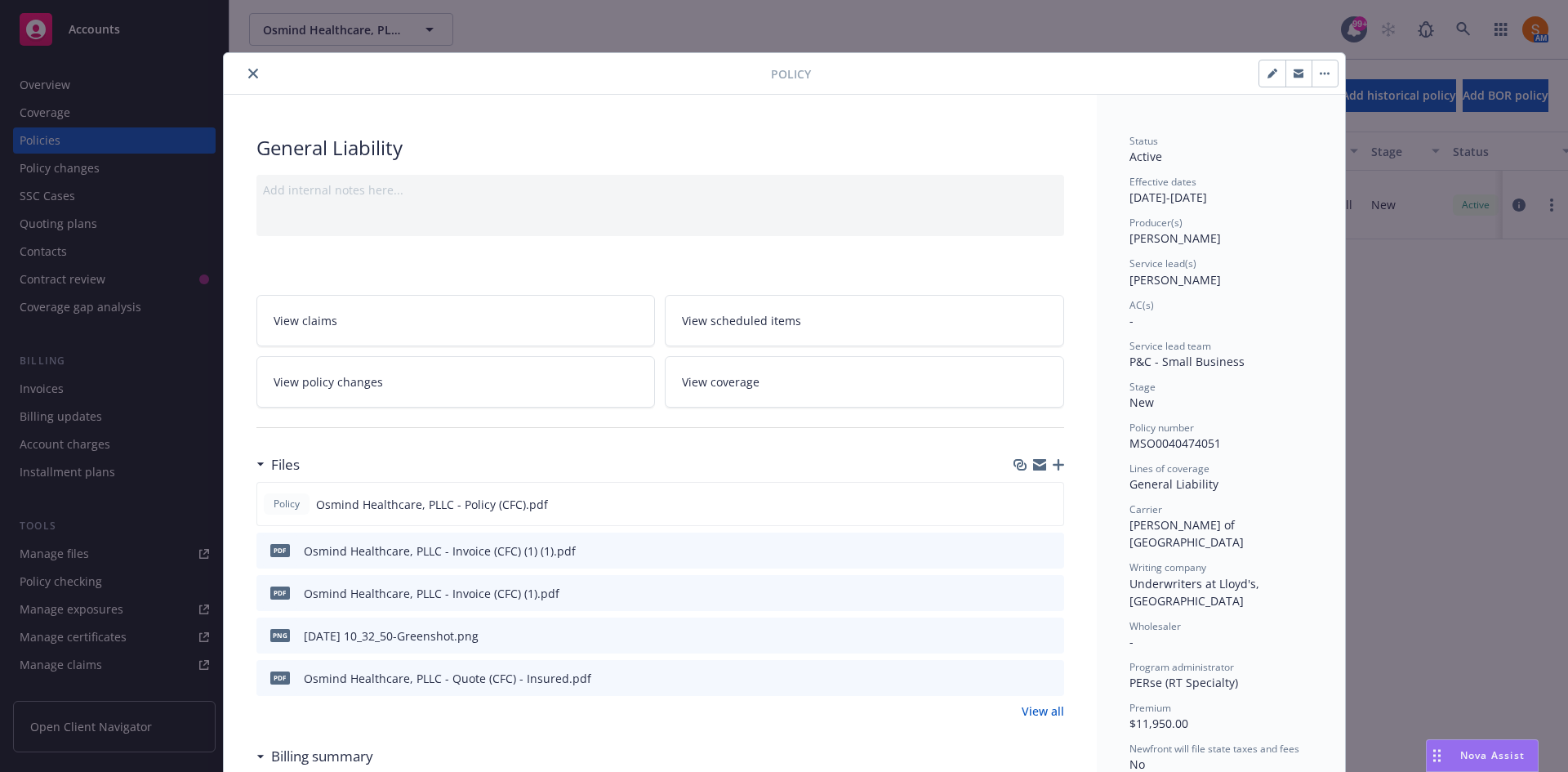
click at [1259, 73] on button "button" at bounding box center [1272, 73] width 26 height 26
select select "NEW"
select select "12"
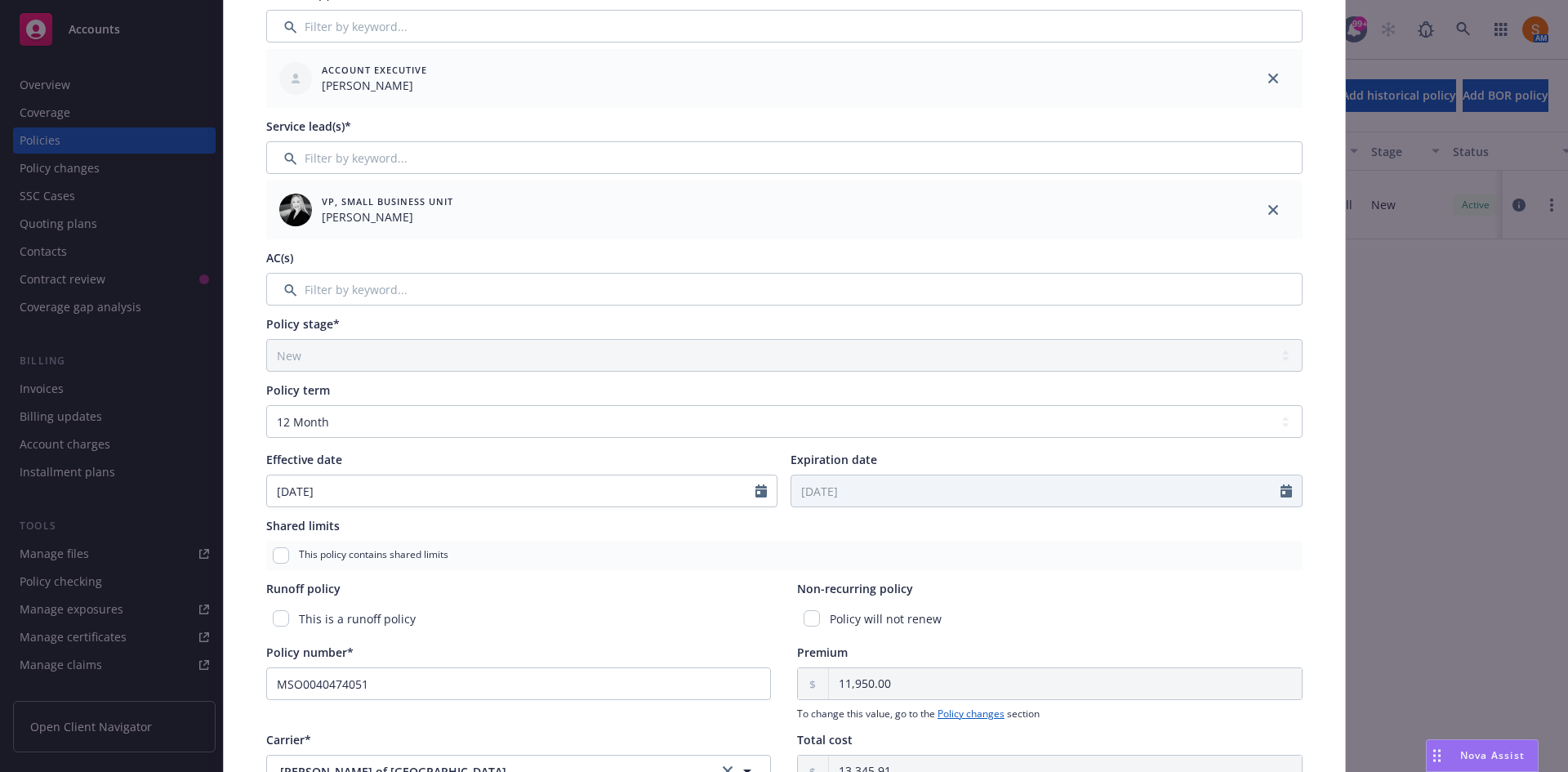
scroll to position [566, 0]
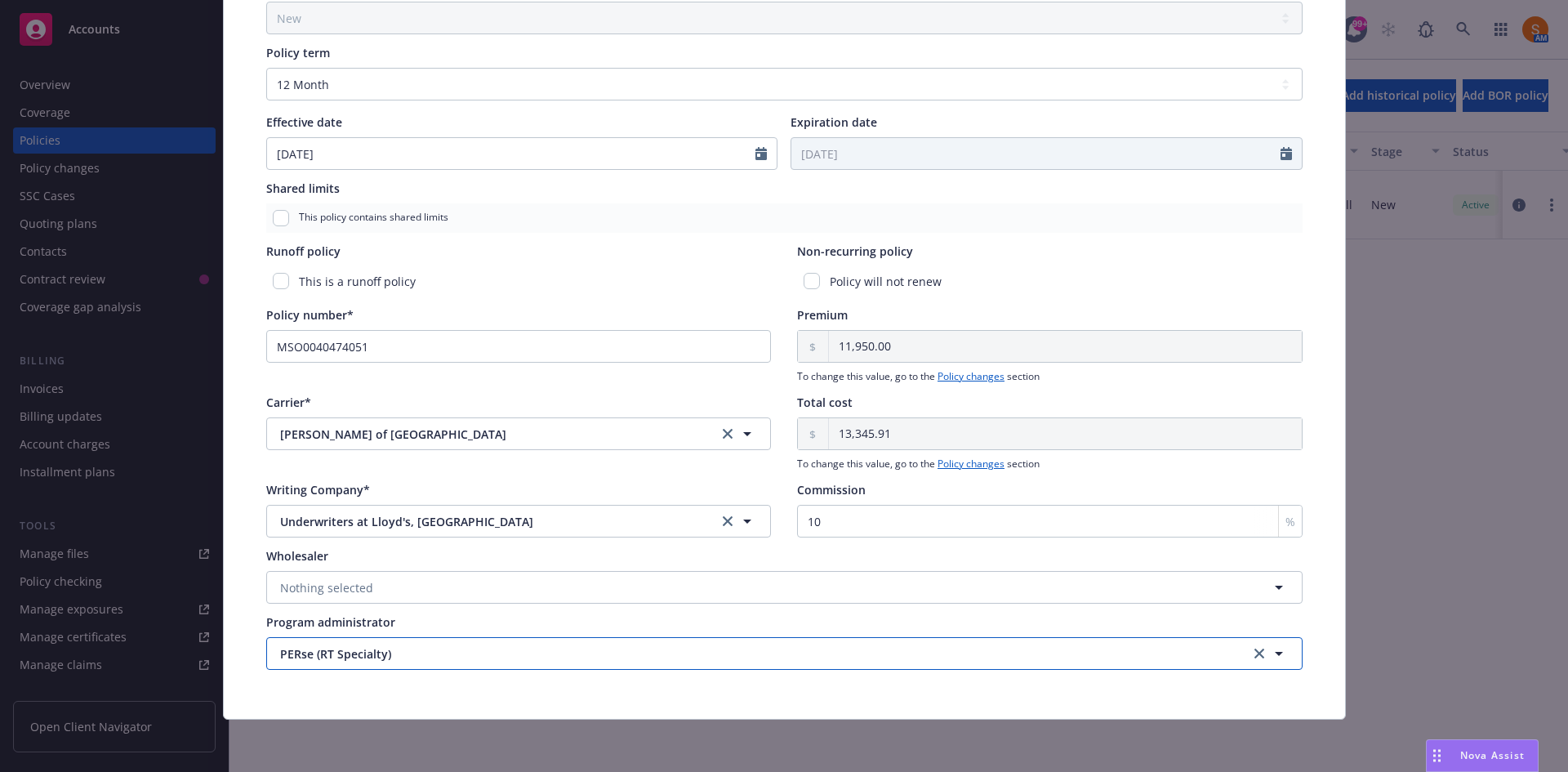
click at [405, 655] on span "PERse (RT Specialty)" at bounding box center [725, 654] width 890 height 17
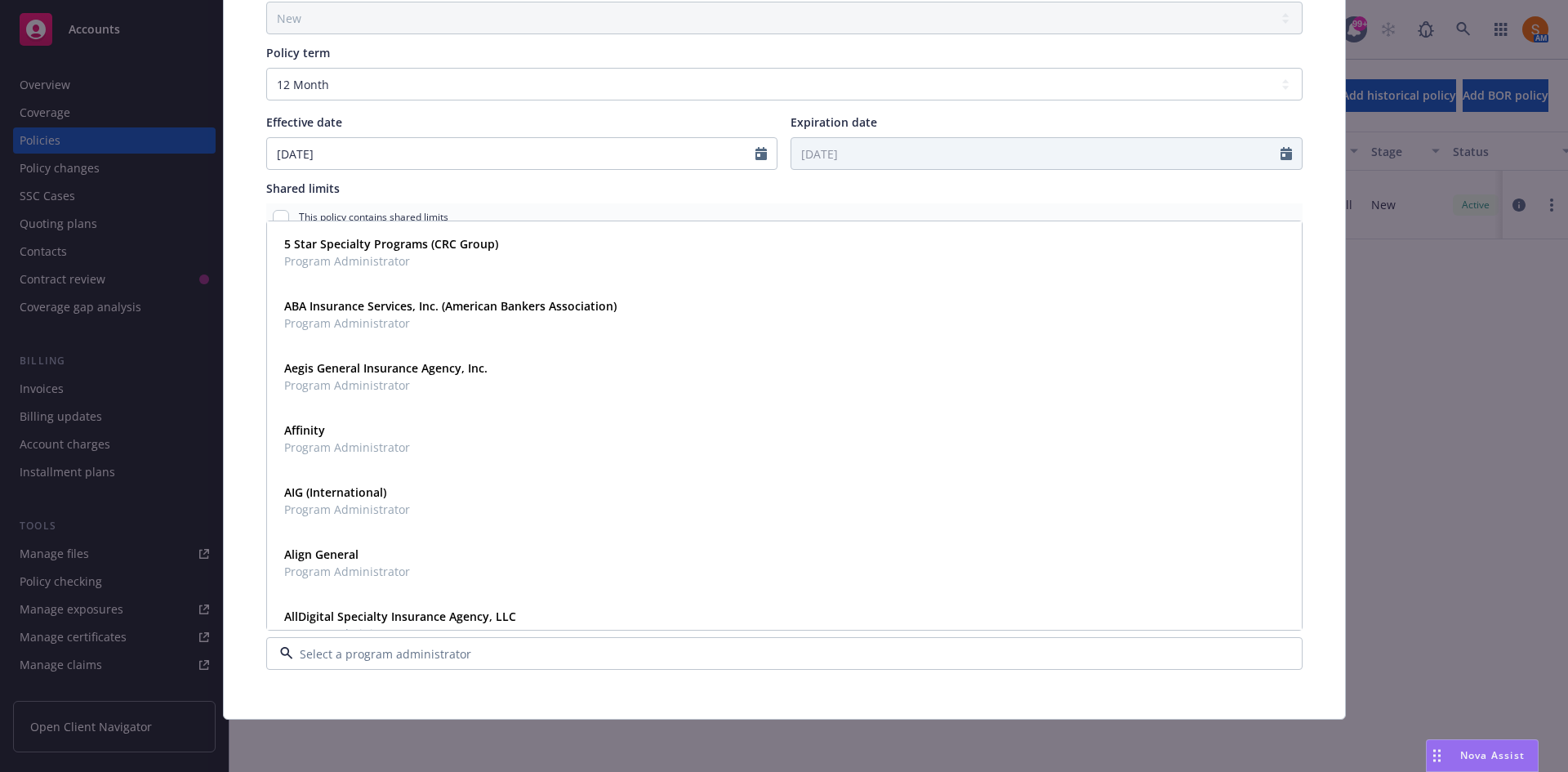
click at [372, 678] on div "Policy type* General Liability Display name Producer(s)* Account Executive [PER…" at bounding box center [784, 126] width 1056 height 1107
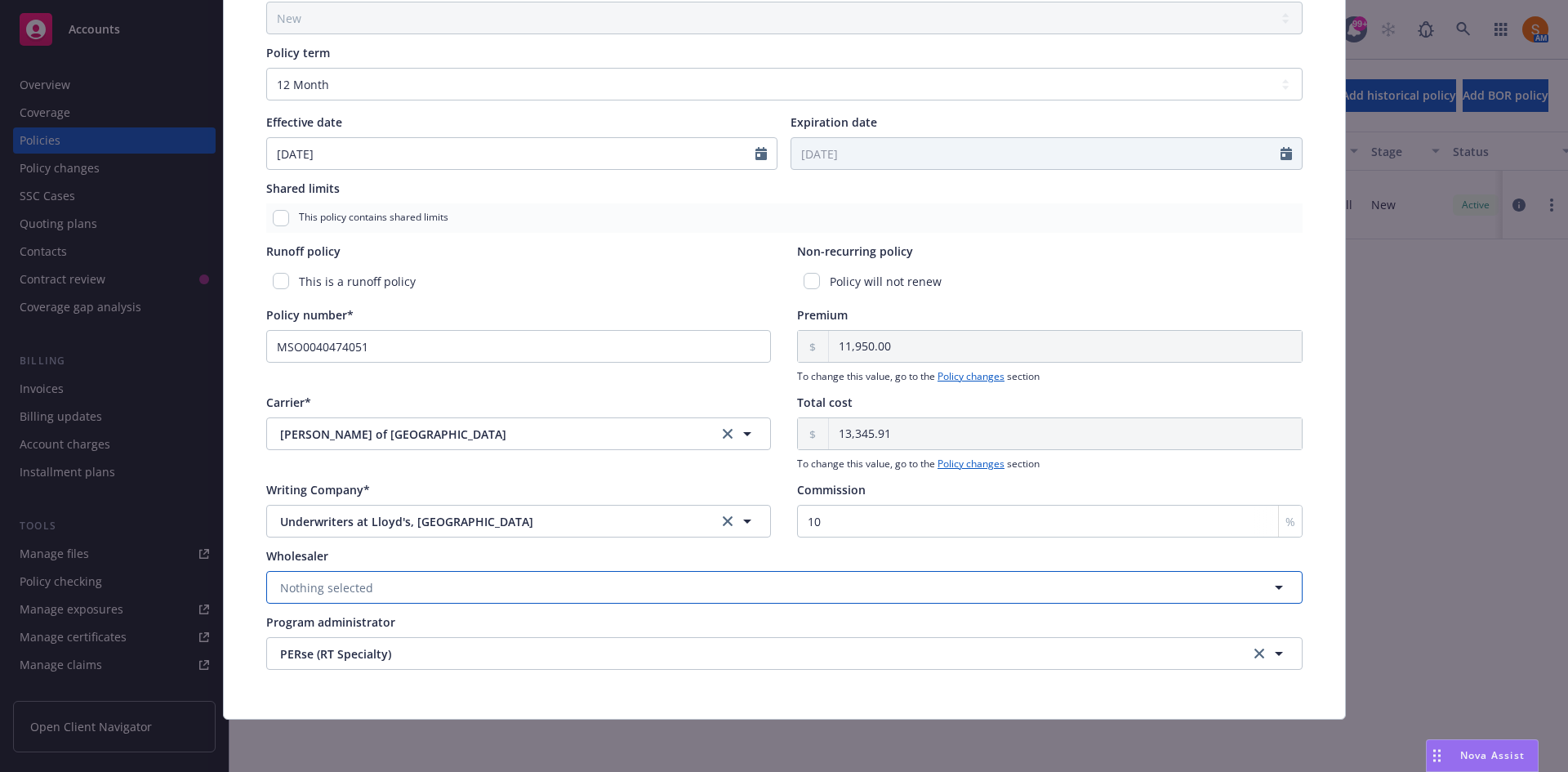
click at [354, 594] on span "Nothing selected" at bounding box center [326, 587] width 93 height 17
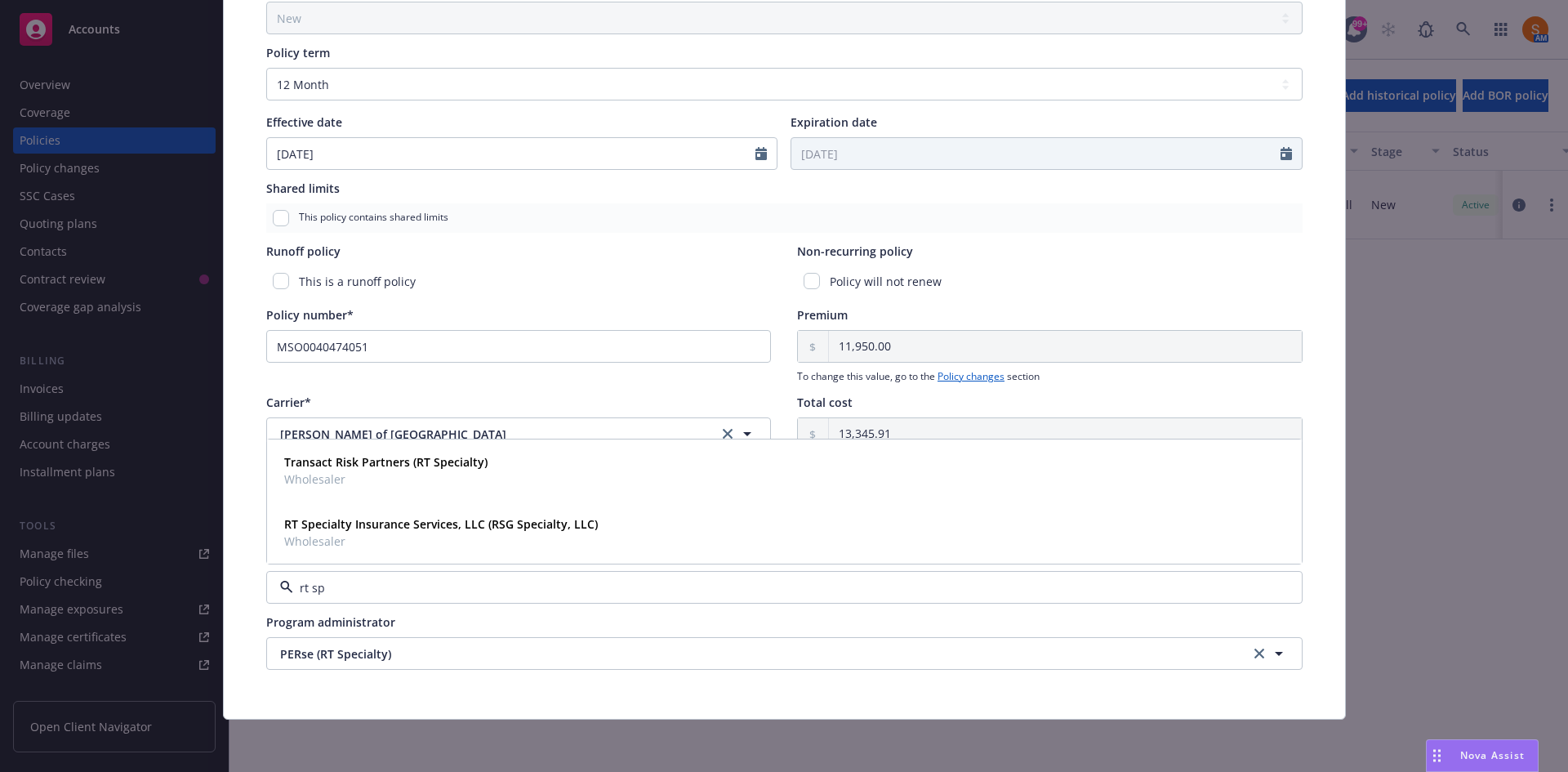
type input "rt spe"
click at [405, 540] on span "Wholesaler" at bounding box center [441, 541] width 313 height 17
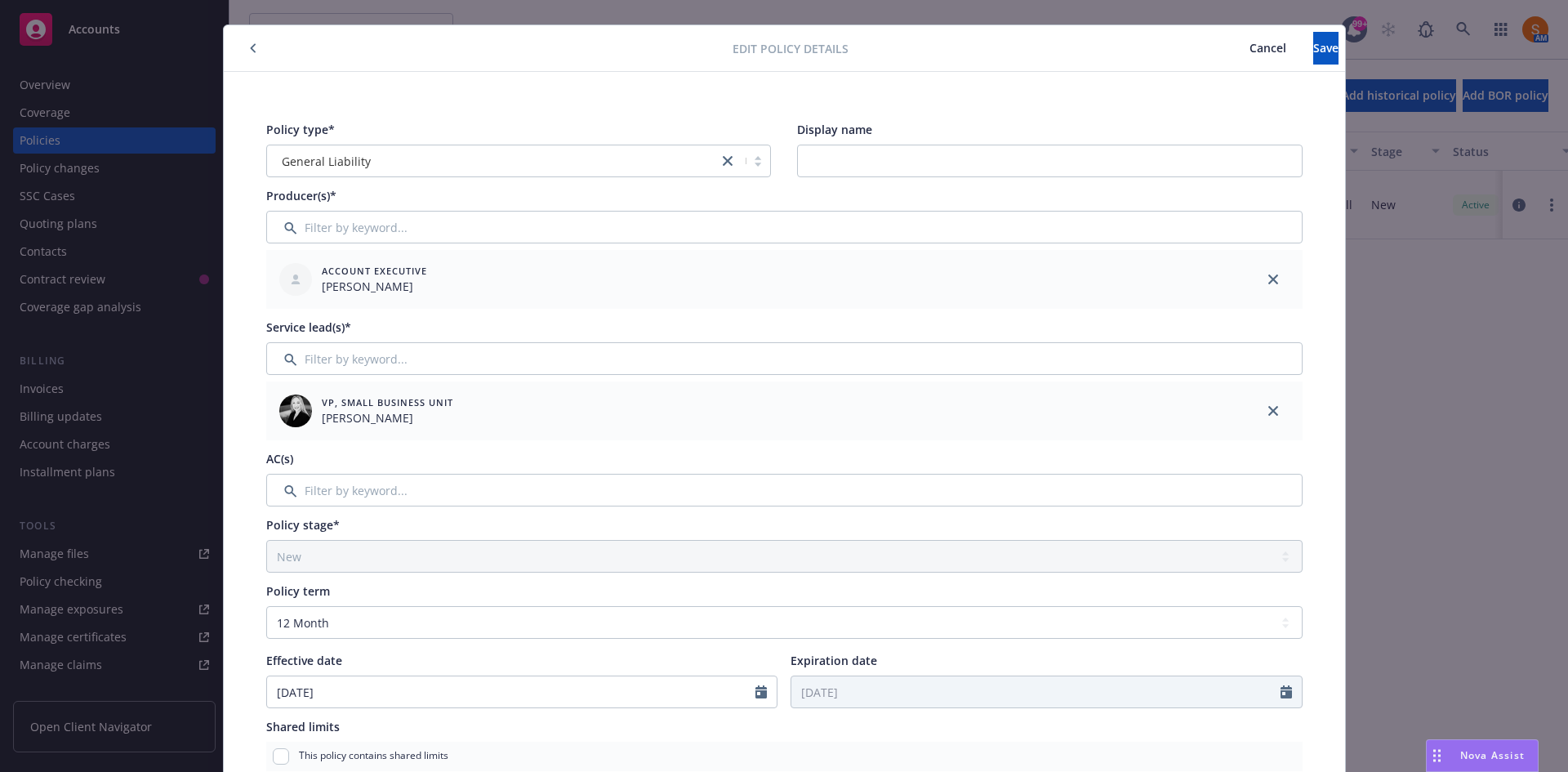
scroll to position [0, 0]
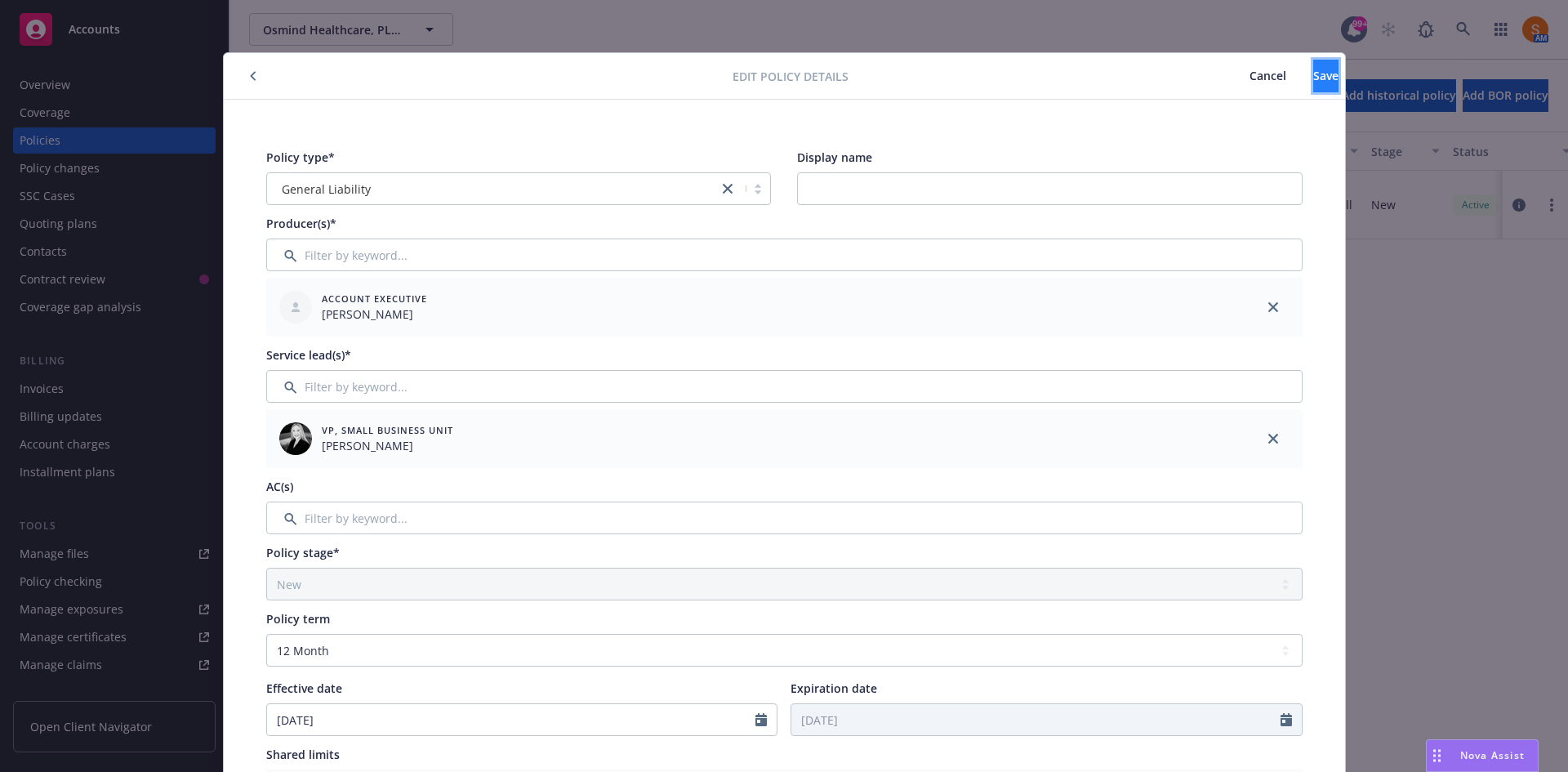
click at [1313, 88] on button "Save" at bounding box center [1325, 76] width 25 height 33
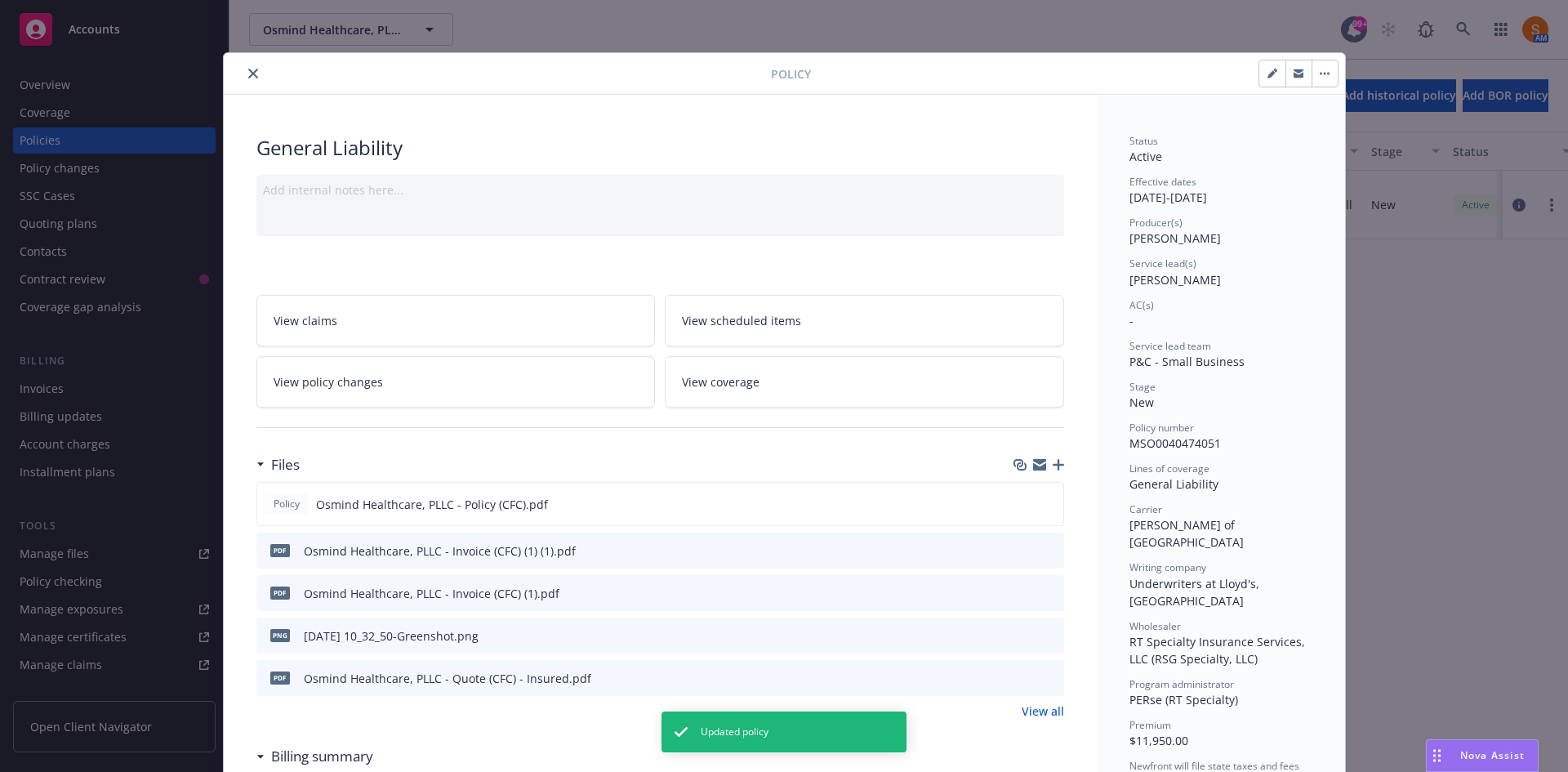
click at [244, 72] on button "close" at bounding box center [254, 74] width 20 height 20
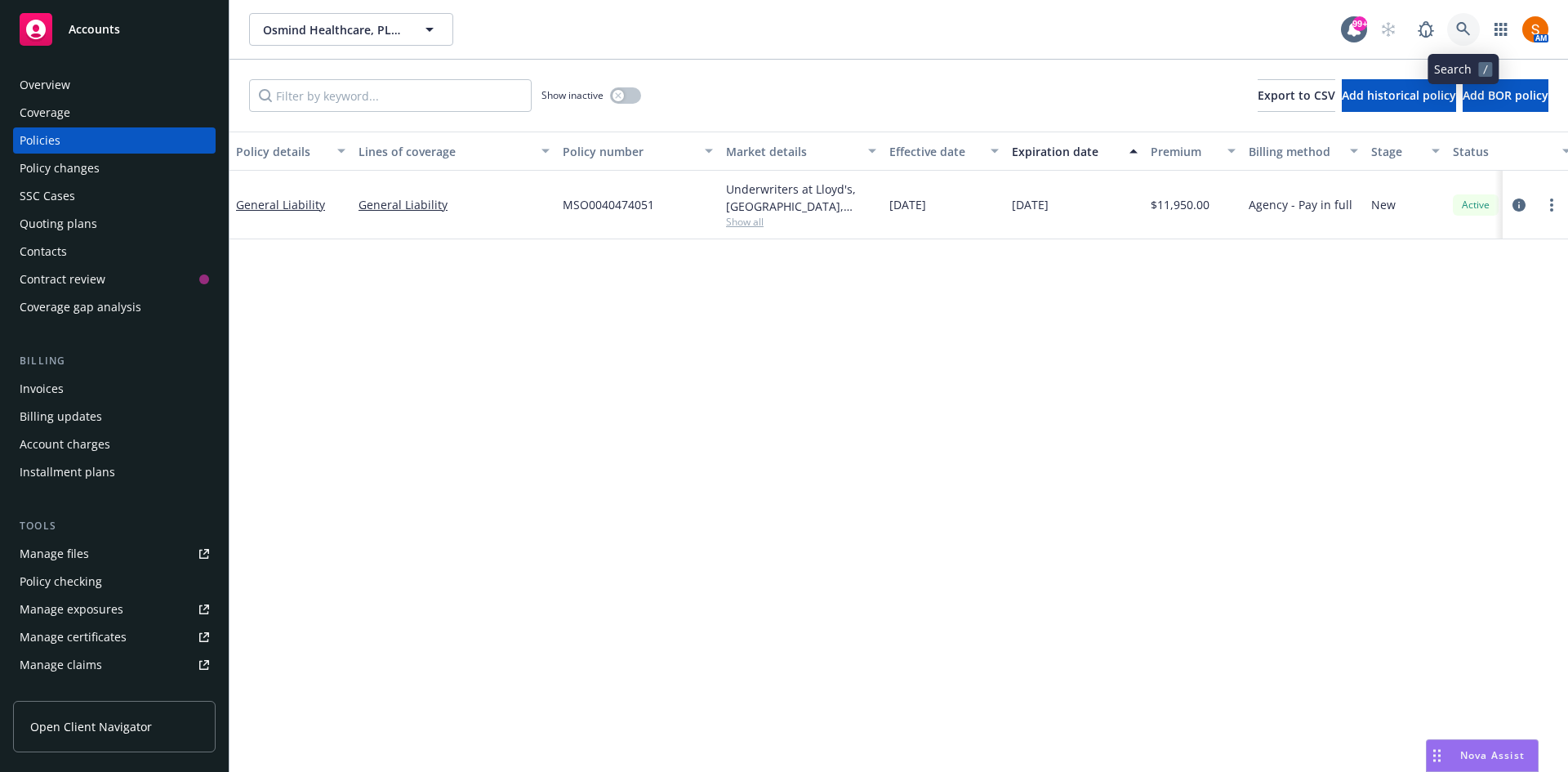
click at [1452, 29] on link at bounding box center [1463, 29] width 32 height 33
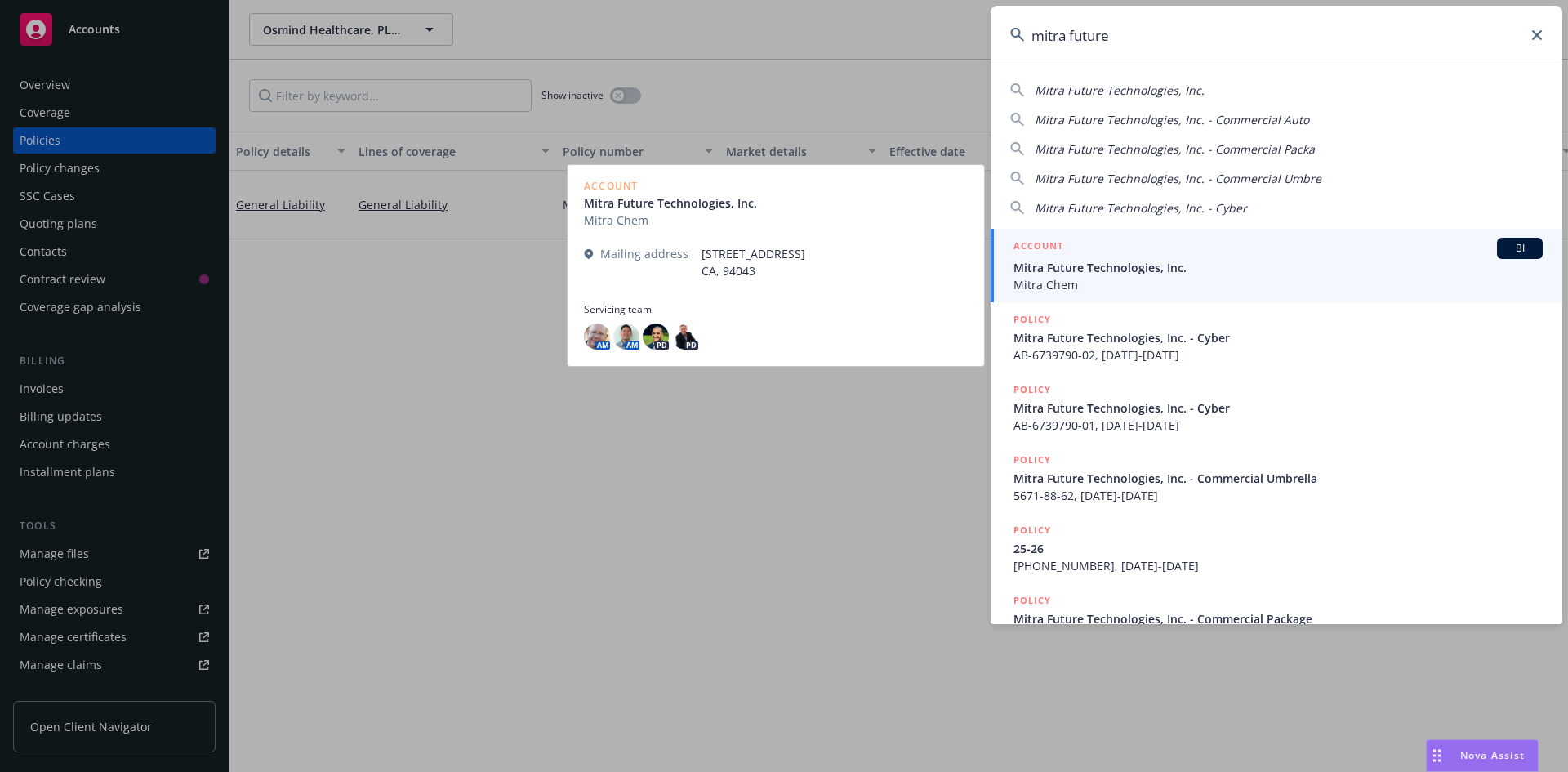
type input "mitra future"
click at [1158, 259] on span "Mitra Future Technologies, Inc." at bounding box center [1277, 267] width 529 height 17
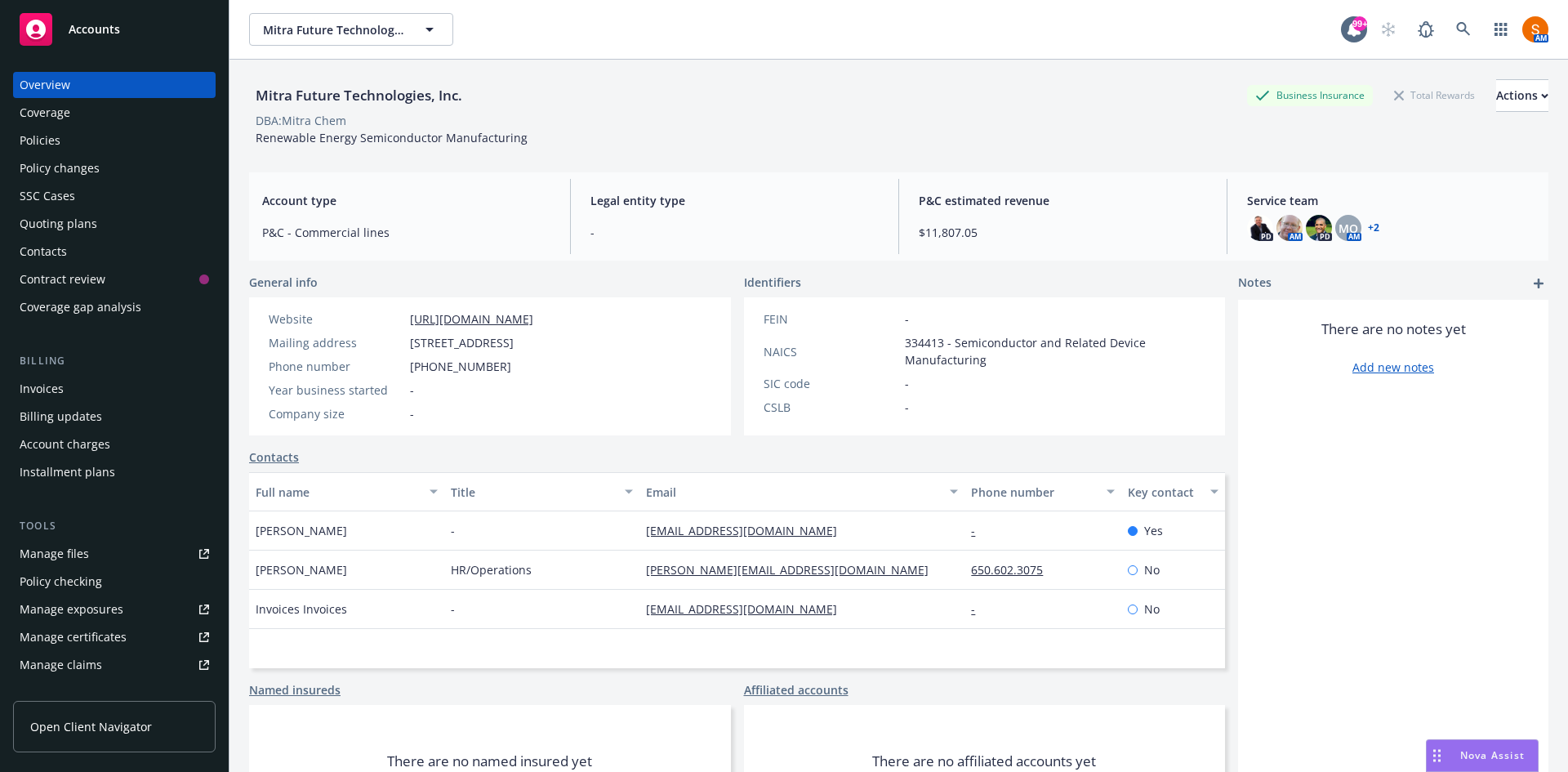
click at [77, 392] on div "Invoices" at bounding box center [115, 388] width 190 height 26
